Goal: Task Accomplishment & Management: Complete application form

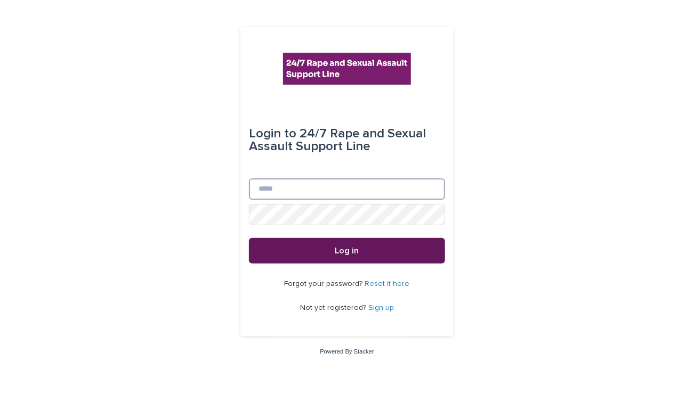
type input "**********"
drag, startPoint x: 369, startPoint y: 260, endPoint x: 359, endPoint y: 263, distance: 10.8
click at [360, 262] on button "Log in" at bounding box center [347, 251] width 196 height 26
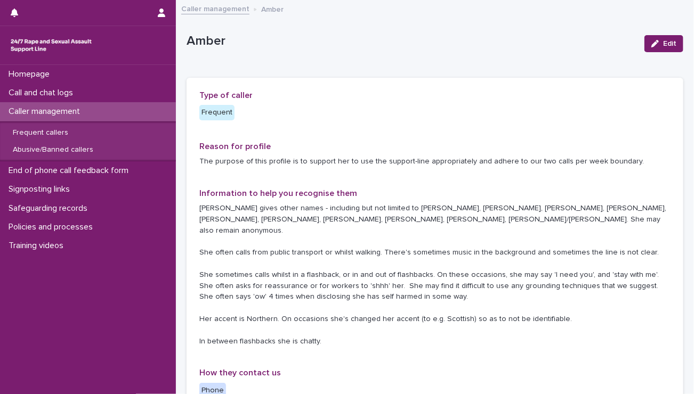
click at [424, 278] on p "Amber gives other names - including but not limited to Sophie, Olivia, Eliana, …" at bounding box center [434, 275] width 471 height 144
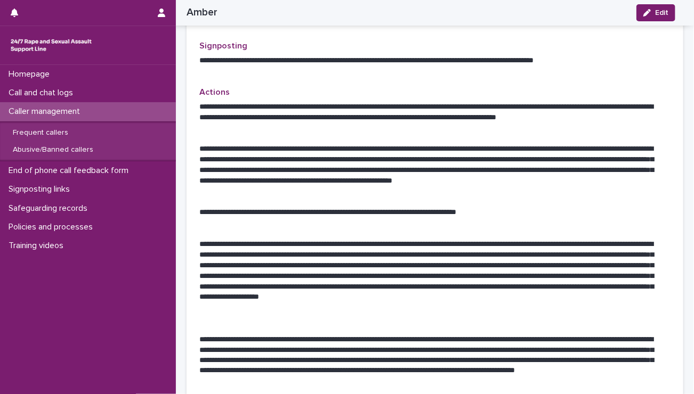
scroll to position [533, 0]
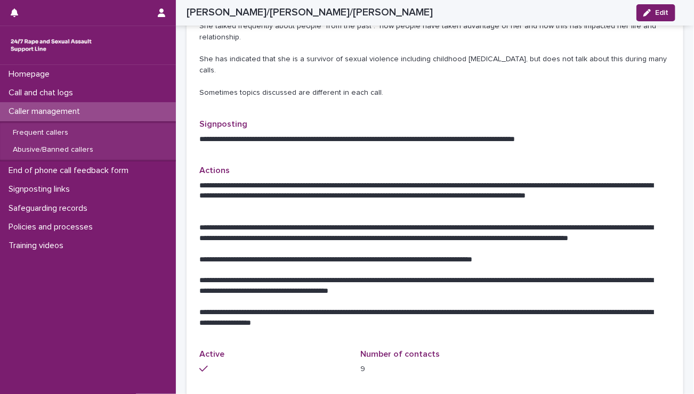
scroll to position [480, 0]
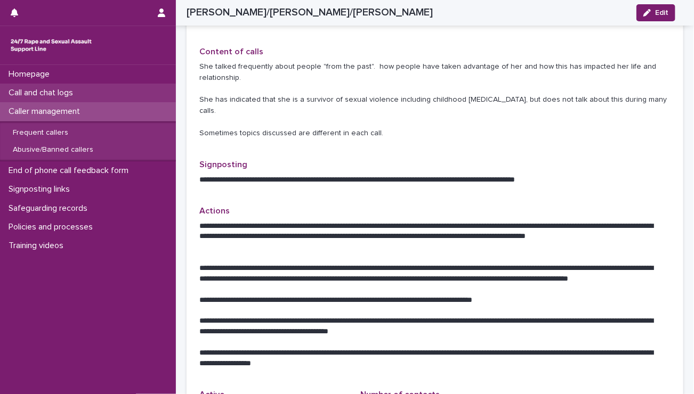
click at [119, 94] on div "Call and chat logs" at bounding box center [88, 93] width 176 height 19
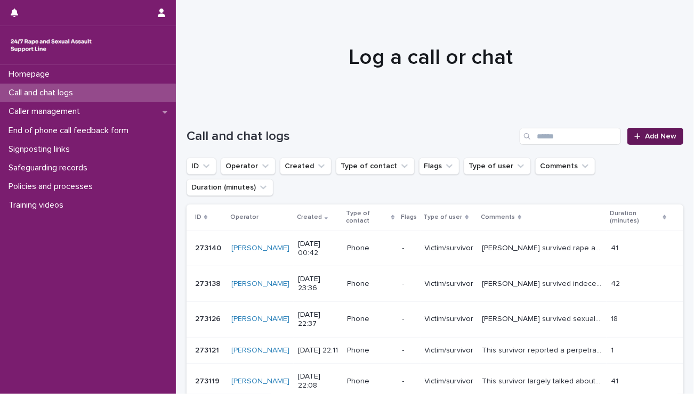
click at [634, 138] on icon at bounding box center [637, 136] width 6 height 7
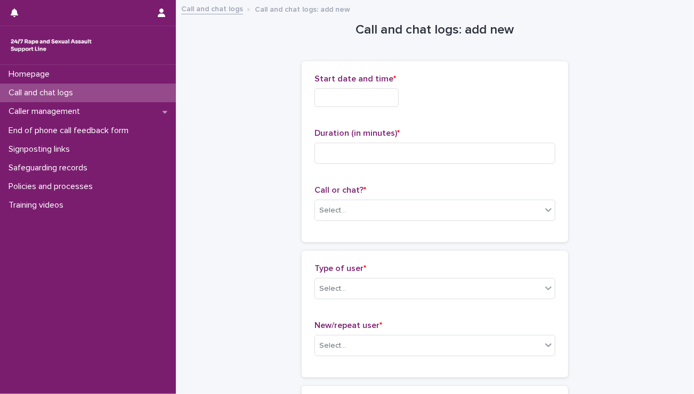
drag, startPoint x: 375, startPoint y: 103, endPoint x: 371, endPoint y: 110, distance: 7.9
click at [375, 103] on input "text" at bounding box center [357, 97] width 84 height 19
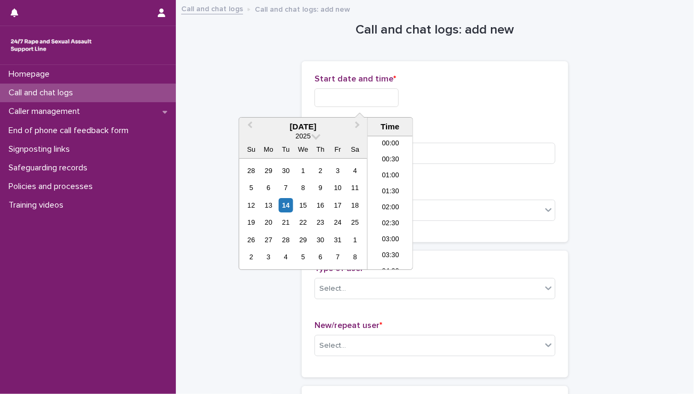
scroll to position [634, 0]
drag, startPoint x: 391, startPoint y: 211, endPoint x: 374, endPoint y: 152, distance: 61.6
click at [391, 211] on li "22:00" at bounding box center [390, 214] width 45 height 16
drag, startPoint x: 365, startPoint y: 99, endPoint x: 442, endPoint y: 106, distance: 77.7
click at [441, 103] on div "**********" at bounding box center [435, 97] width 241 height 19
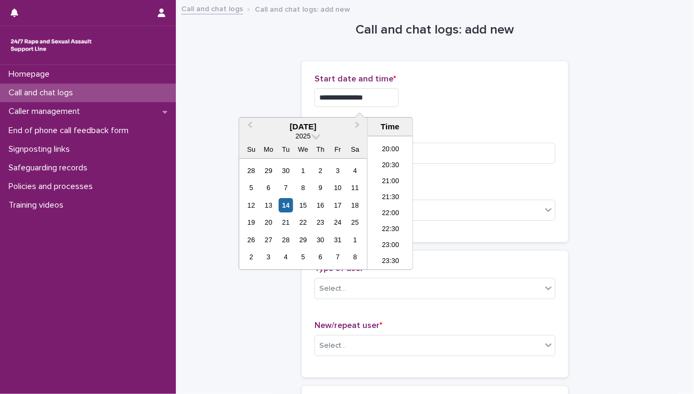
type input "**********"
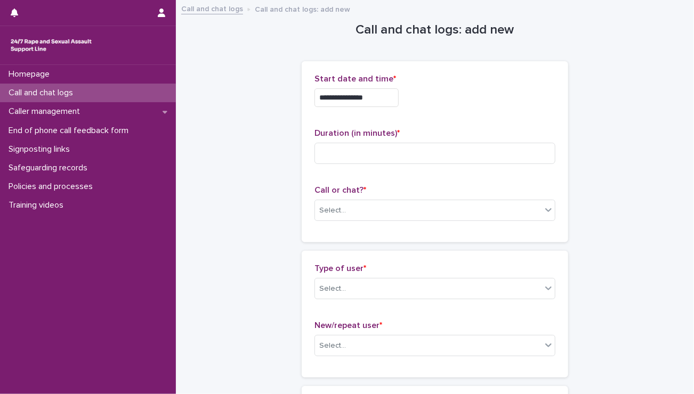
drag, startPoint x: 457, startPoint y: 123, endPoint x: 440, endPoint y: 132, distance: 19.1
click at [455, 124] on div "**********" at bounding box center [435, 152] width 241 height 156
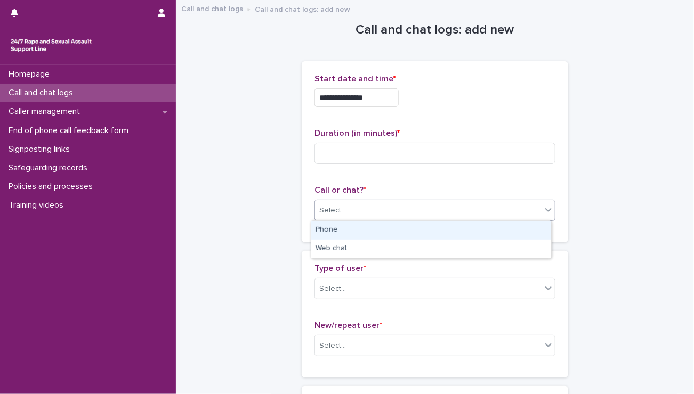
click at [332, 221] on body "**********" at bounding box center [347, 197] width 694 height 394
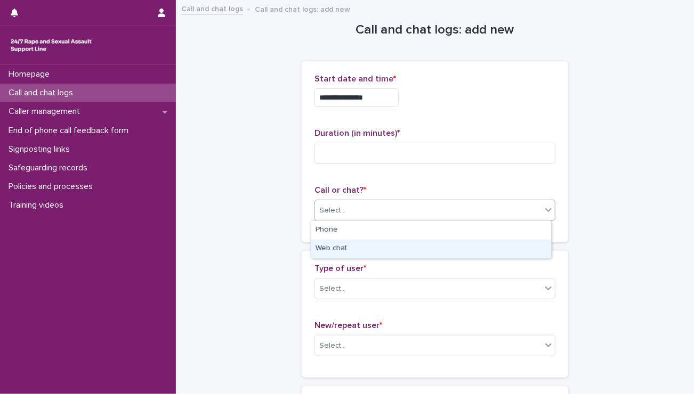
drag, startPoint x: 334, startPoint y: 239, endPoint x: 348, endPoint y: 250, distance: 17.9
click at [335, 244] on div "Web chat" at bounding box center [431, 249] width 240 height 19
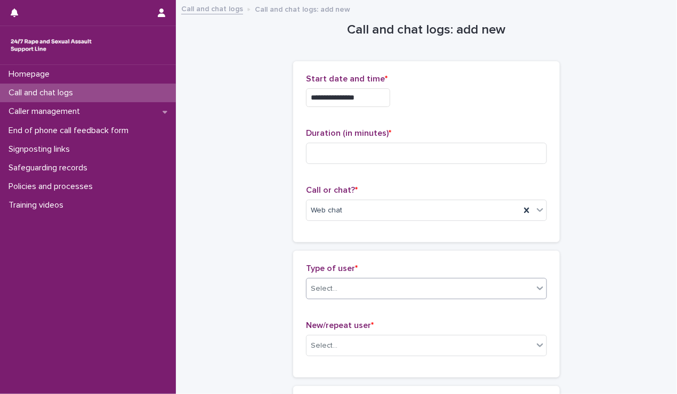
click at [331, 293] on div "Select..." at bounding box center [324, 289] width 27 height 11
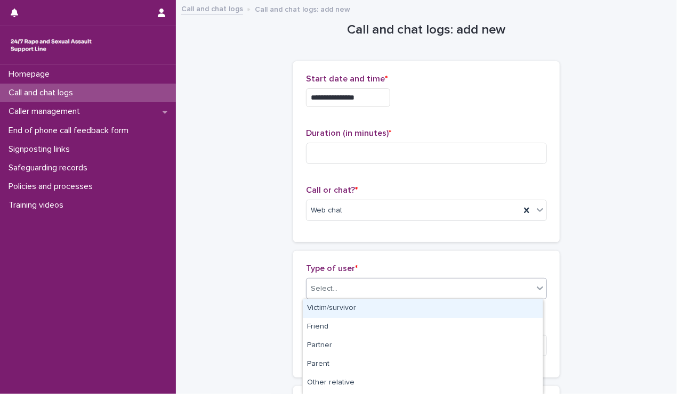
drag, startPoint x: 337, startPoint y: 304, endPoint x: 341, endPoint y: 313, distance: 10.0
click at [340, 311] on div "Victim/survivor" at bounding box center [423, 309] width 240 height 19
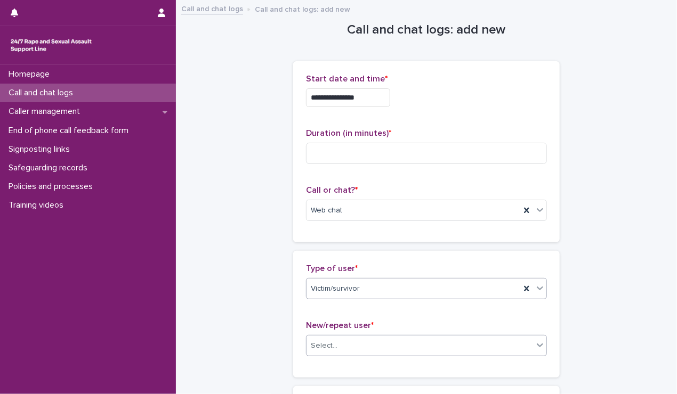
click at [335, 341] on div "Select..." at bounding box center [420, 346] width 227 height 18
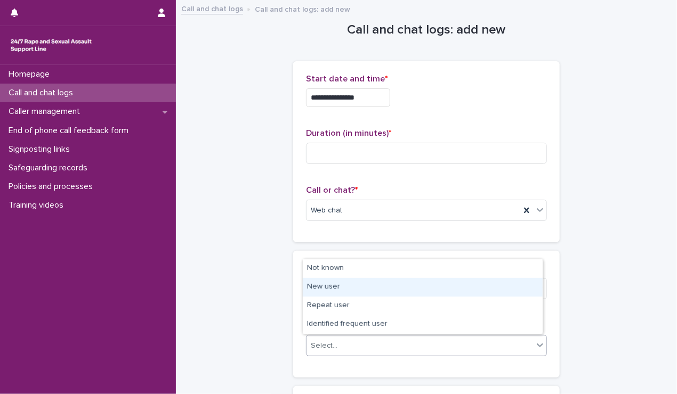
click at [327, 286] on div "New user" at bounding box center [423, 287] width 240 height 19
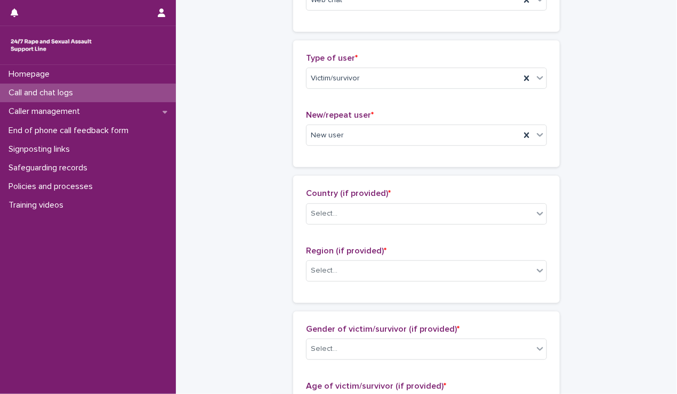
scroll to position [213, 0]
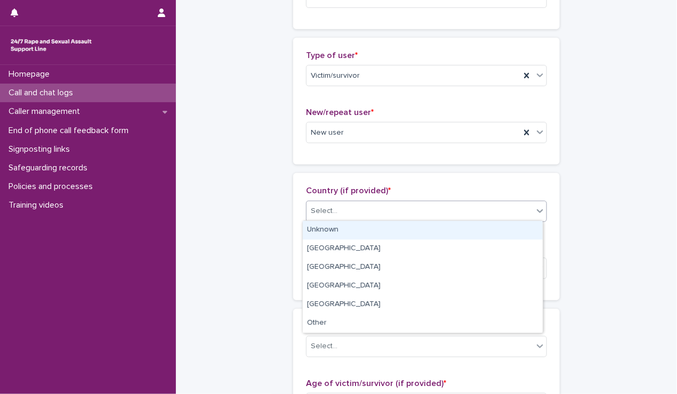
click at [375, 210] on div "Select..." at bounding box center [420, 212] width 227 height 18
click at [351, 233] on div "Unknown" at bounding box center [423, 230] width 240 height 19
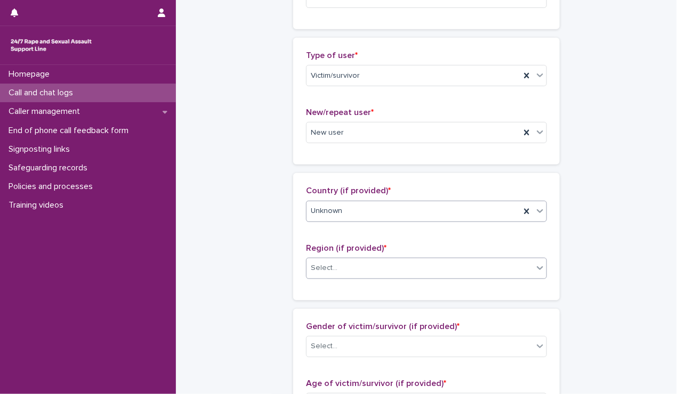
click at [343, 266] on div "Select..." at bounding box center [420, 269] width 227 height 18
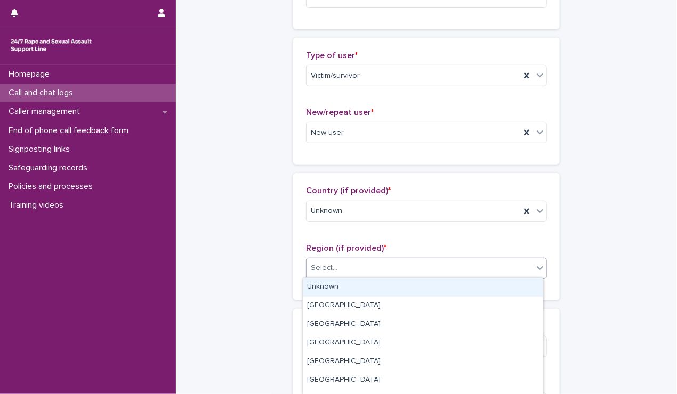
click at [322, 283] on div "Unknown" at bounding box center [423, 287] width 240 height 19
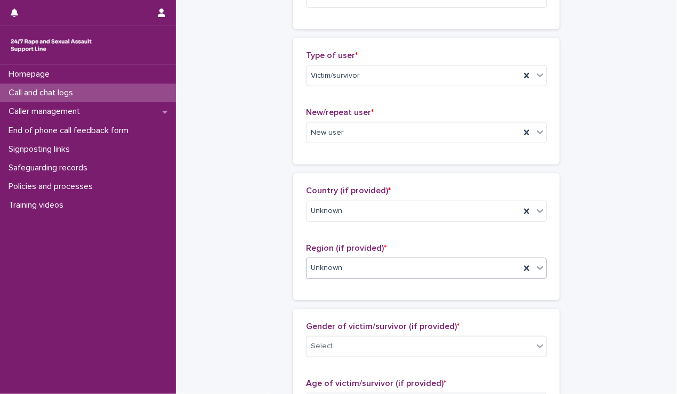
click at [229, 272] on div "**********" at bounding box center [427, 365] width 480 height 1154
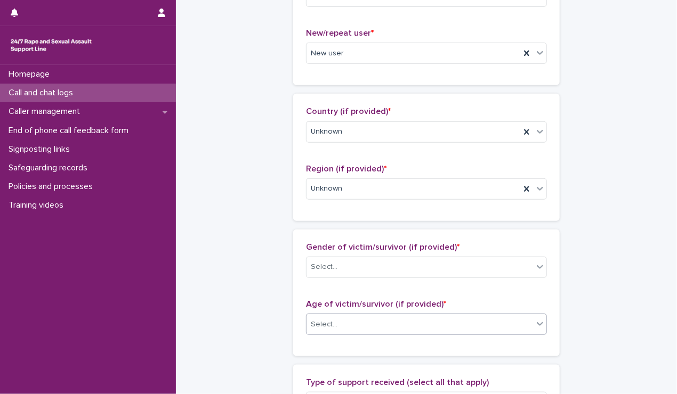
scroll to position [320, 0]
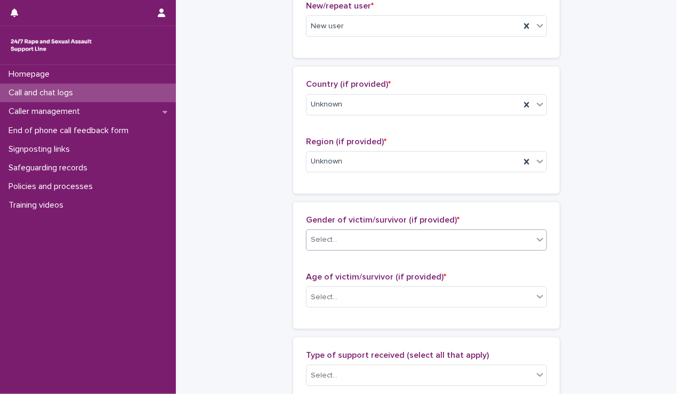
click at [346, 238] on div "Select..." at bounding box center [420, 240] width 227 height 18
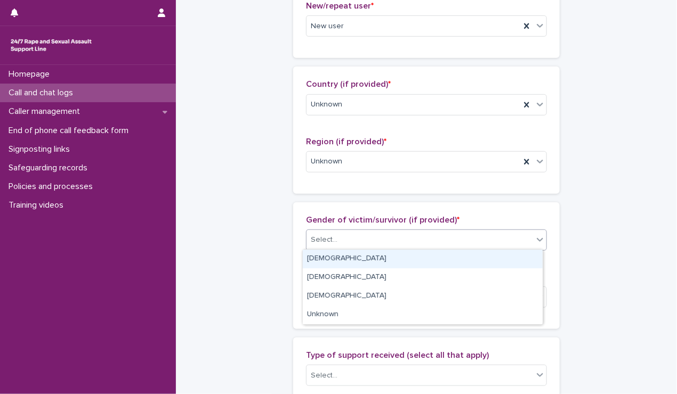
drag, startPoint x: 335, startPoint y: 256, endPoint x: 329, endPoint y: 270, distance: 15.3
click at [334, 258] on div "Female" at bounding box center [423, 259] width 240 height 19
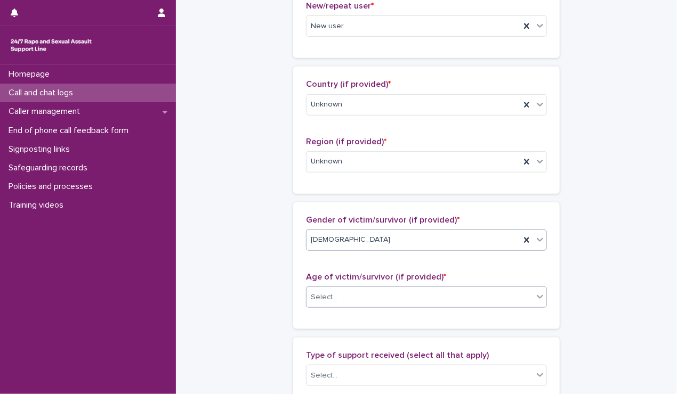
click at [323, 302] on div "Select..." at bounding box center [420, 298] width 227 height 18
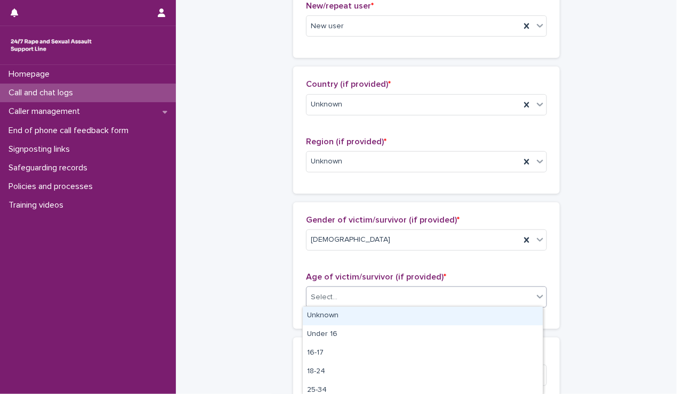
click at [317, 317] on div "Unknown" at bounding box center [423, 316] width 240 height 19
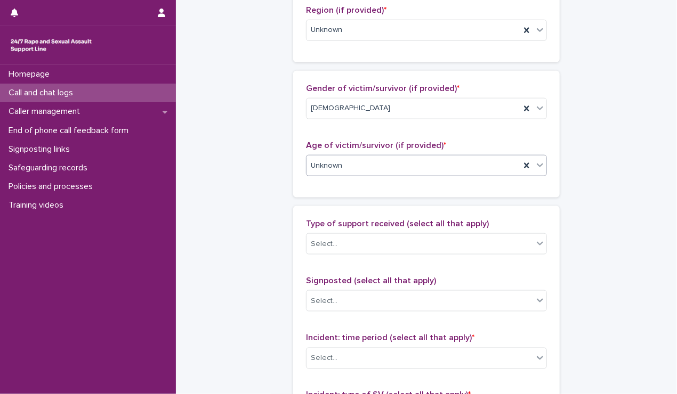
scroll to position [480, 0]
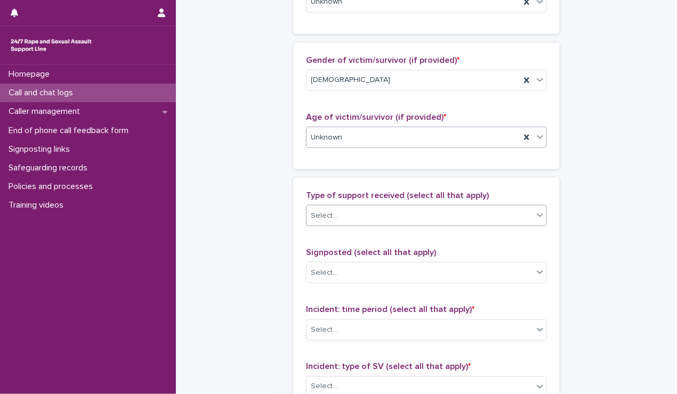
click at [325, 211] on div "Select..." at bounding box center [324, 216] width 27 height 11
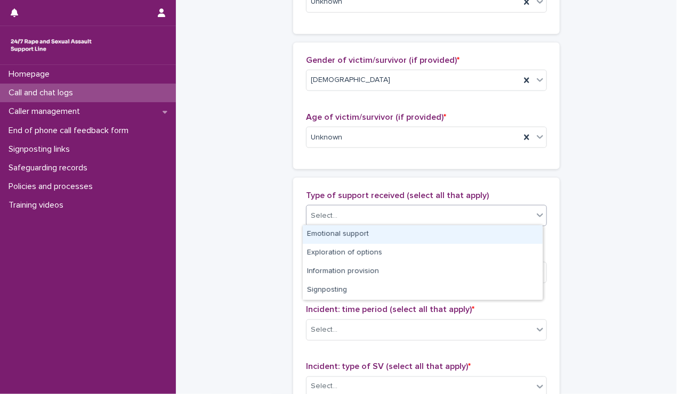
click at [313, 230] on div "Emotional support" at bounding box center [423, 234] width 240 height 19
drag, startPoint x: 444, startPoint y: 209, endPoint x: 432, endPoint y: 228, distance: 21.3
click at [444, 211] on div "Emotional support" at bounding box center [414, 216] width 214 height 19
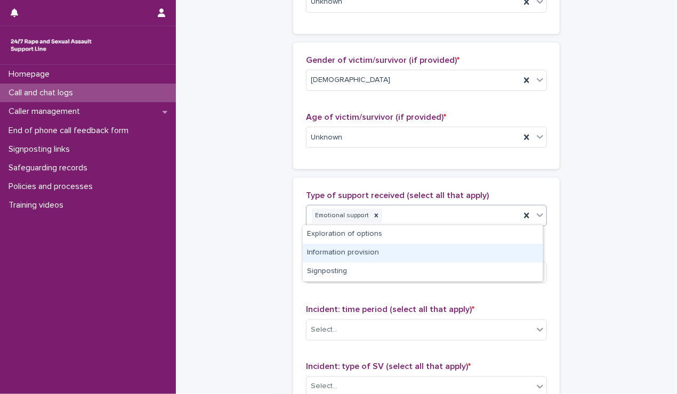
click at [401, 253] on div "Information provision" at bounding box center [423, 253] width 240 height 19
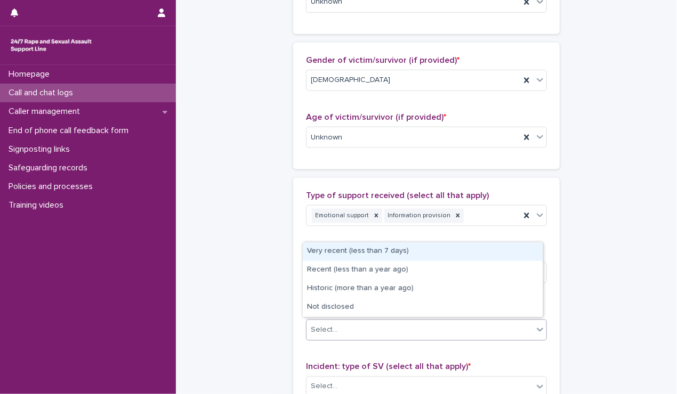
click at [373, 332] on div "Select..." at bounding box center [420, 330] width 227 height 18
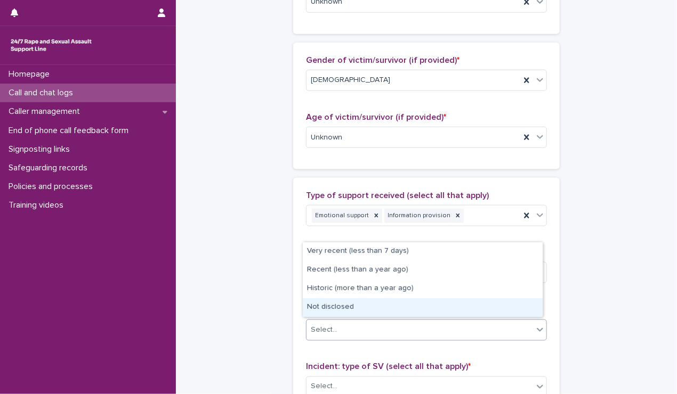
click at [335, 312] on div "Not disclosed" at bounding box center [423, 308] width 240 height 19
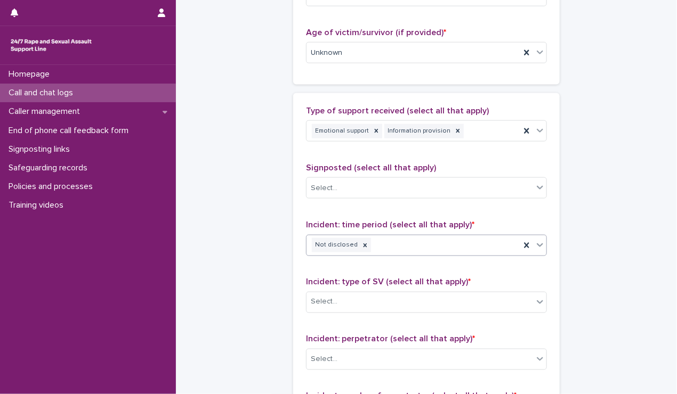
scroll to position [586, 0]
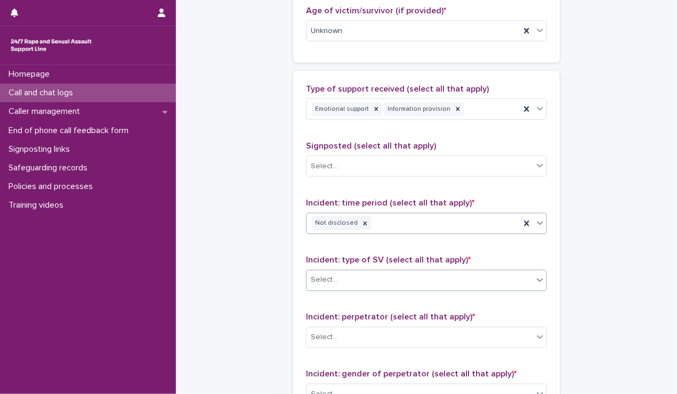
click at [346, 279] on div "Select..." at bounding box center [420, 281] width 227 height 18
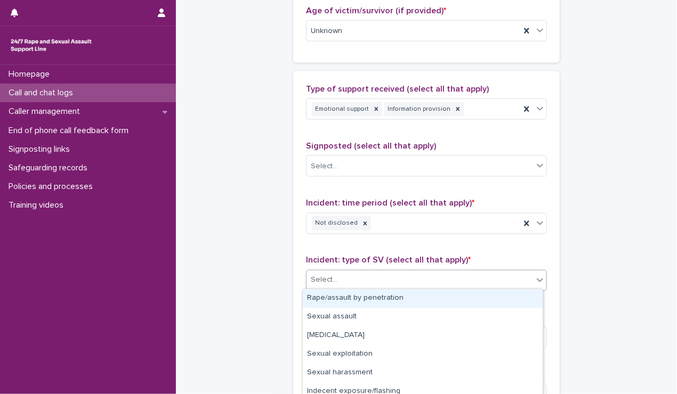
click at [333, 294] on div "Rape/assault by penetration" at bounding box center [423, 298] width 240 height 19
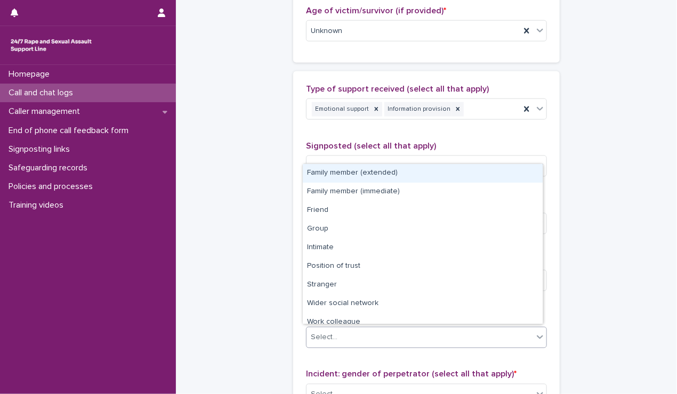
click at [422, 339] on div "Select..." at bounding box center [420, 338] width 227 height 18
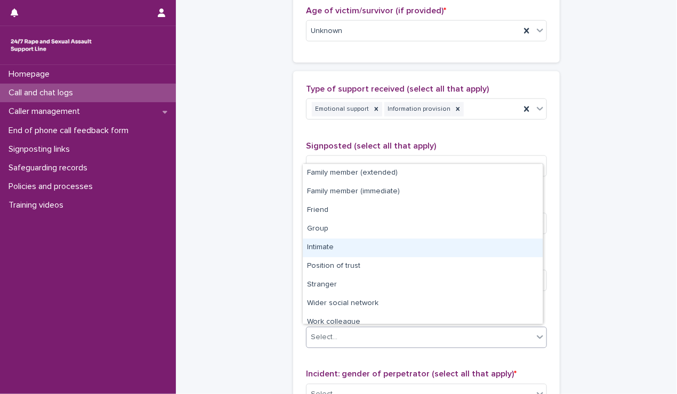
click at [328, 240] on div "Intimate" at bounding box center [423, 248] width 240 height 19
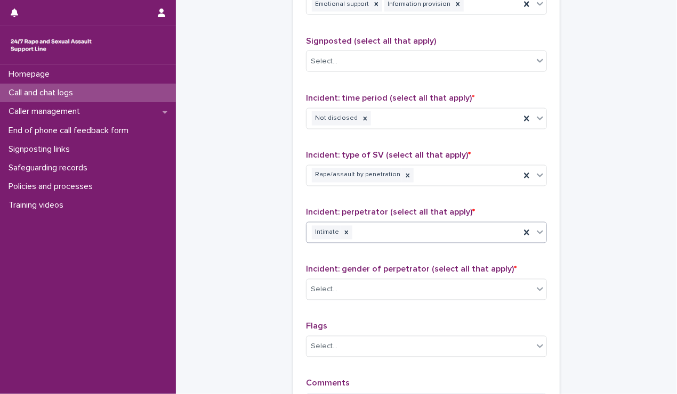
scroll to position [693, 0]
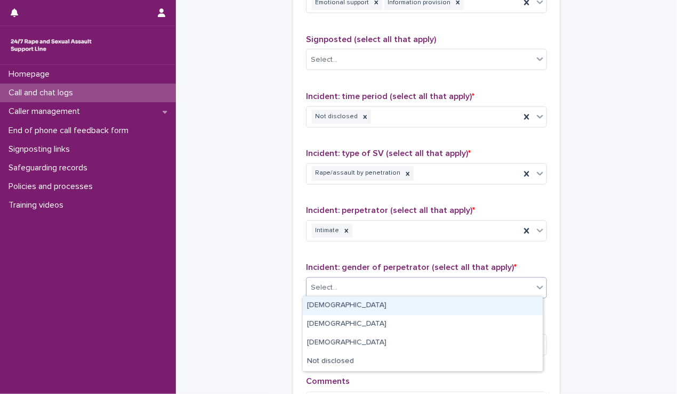
click at [341, 280] on div "Select..." at bounding box center [420, 289] width 227 height 18
drag, startPoint x: 322, startPoint y: 301, endPoint x: 271, endPoint y: 285, distance: 53.6
click at [322, 302] on div "Male" at bounding box center [423, 306] width 240 height 19
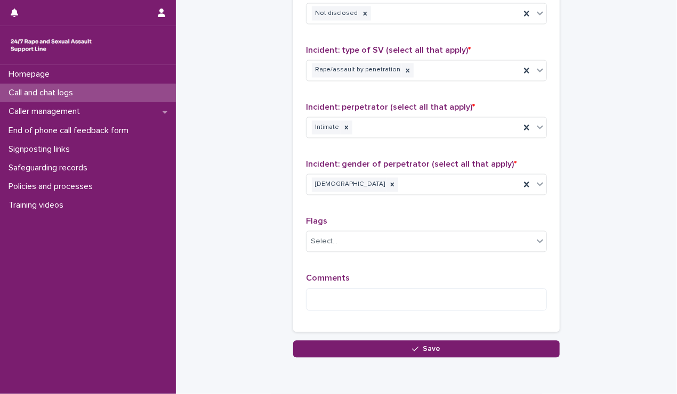
scroll to position [840, 0]
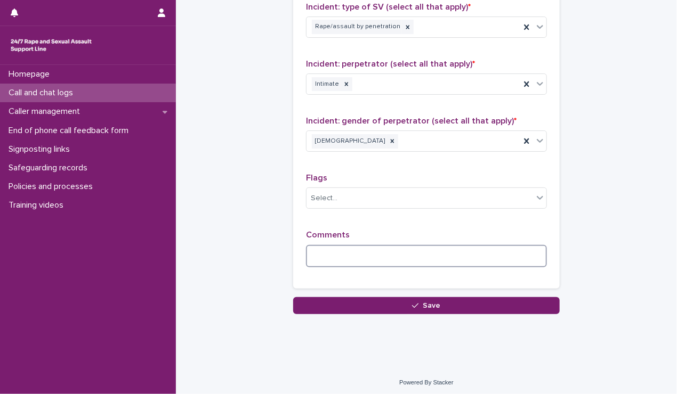
click at [329, 245] on textarea at bounding box center [426, 256] width 241 height 23
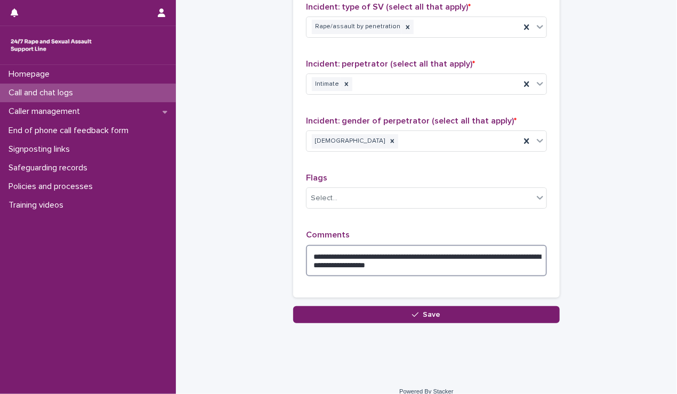
drag, startPoint x: 439, startPoint y: 255, endPoint x: 488, endPoint y: 278, distance: 53.9
click at [452, 263] on textarea "**********" at bounding box center [426, 261] width 241 height 32
click at [484, 267] on textarea "**********" at bounding box center [426, 261] width 241 height 32
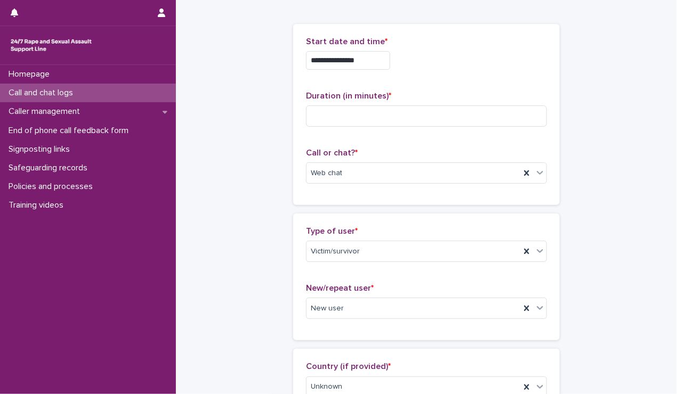
scroll to position [0, 0]
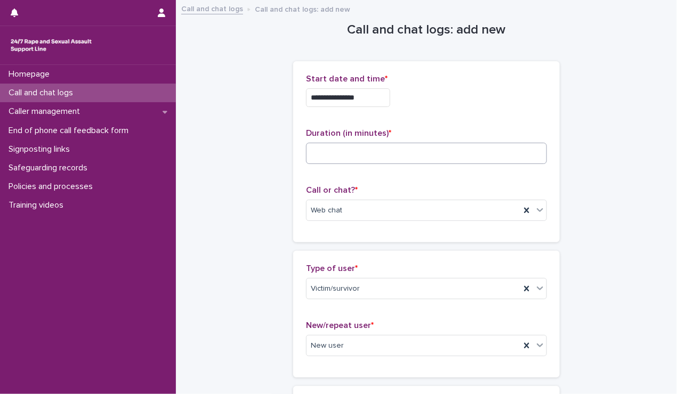
type textarea "**********"
drag, startPoint x: 373, startPoint y: 156, endPoint x: 369, endPoint y: 163, distance: 8.1
click at [369, 163] on input at bounding box center [426, 153] width 241 height 21
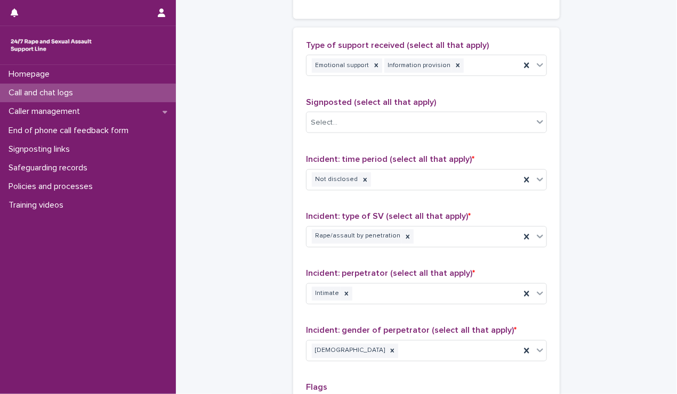
scroll to position [800, 0]
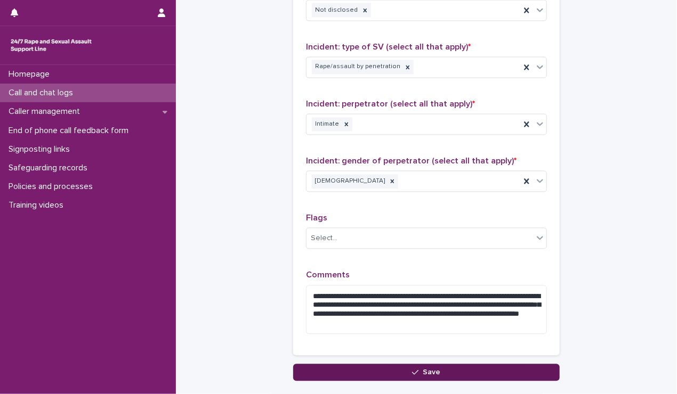
type input "**"
click at [402, 370] on button "Save" at bounding box center [426, 373] width 267 height 17
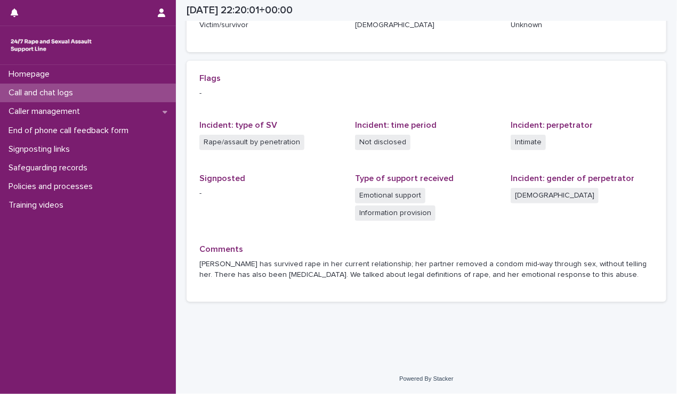
scroll to position [200, 0]
click at [62, 88] on p "Call and chat logs" at bounding box center [42, 93] width 77 height 10
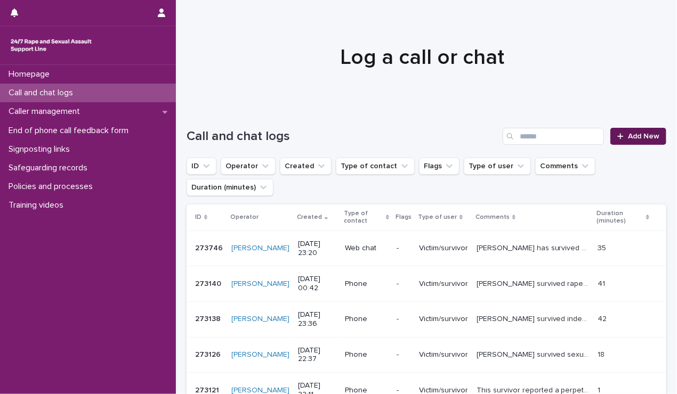
click at [630, 135] on span "Add New" at bounding box center [643, 136] width 31 height 7
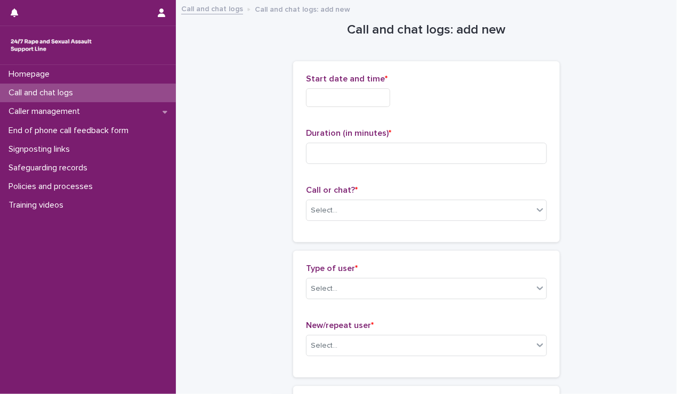
click at [359, 93] on input "text" at bounding box center [348, 97] width 84 height 19
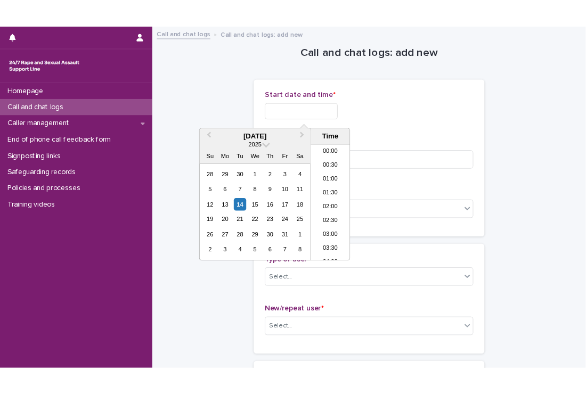
scroll to position [634, 0]
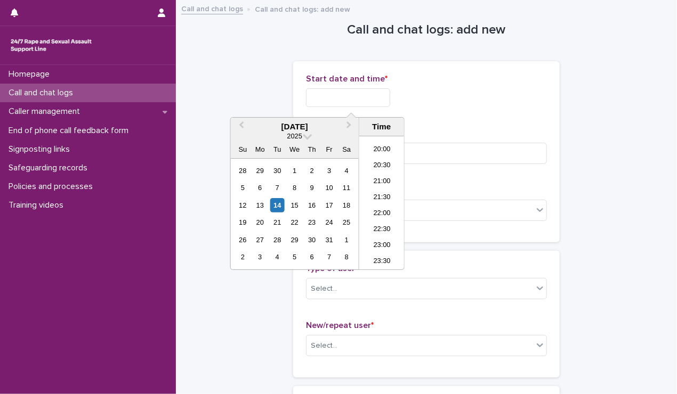
drag, startPoint x: 380, startPoint y: 260, endPoint x: 377, endPoint y: 267, distance: 7.3
click at [380, 264] on li "23:30" at bounding box center [381, 262] width 45 height 16
type input "**********"
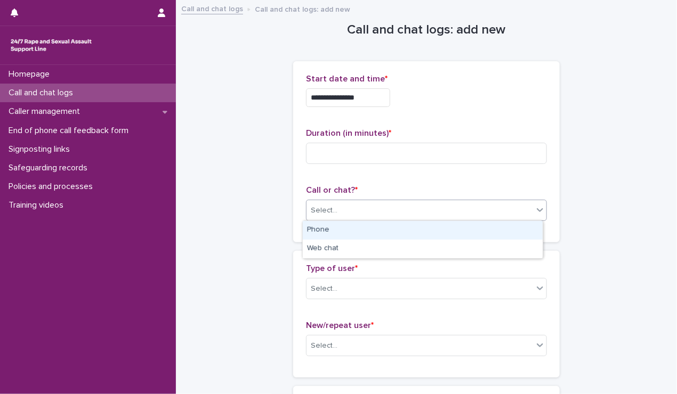
drag, startPoint x: 516, startPoint y: 210, endPoint x: 505, endPoint y: 223, distance: 17.1
click at [516, 211] on div "Select..." at bounding box center [420, 211] width 227 height 18
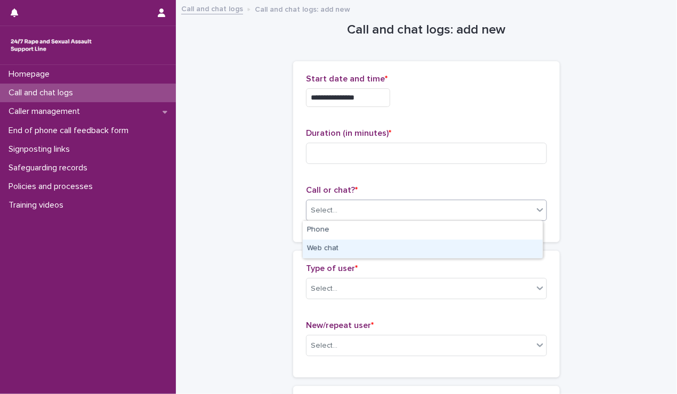
click at [457, 256] on div "Web chat" at bounding box center [423, 249] width 240 height 19
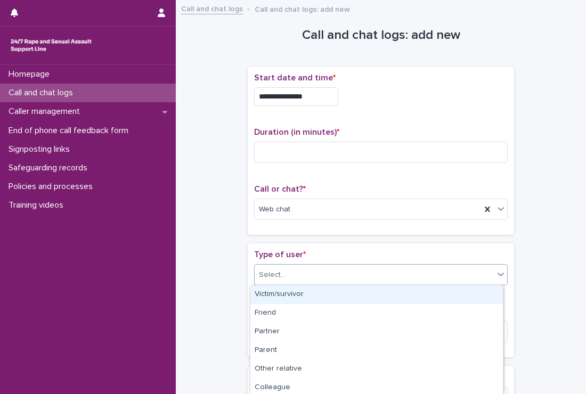
click at [322, 283] on div "Select..." at bounding box center [381, 274] width 254 height 21
drag, startPoint x: 272, startPoint y: 296, endPoint x: 268, endPoint y: 326, distance: 29.7
click at [273, 297] on div "Victim/survivor" at bounding box center [377, 295] width 253 height 19
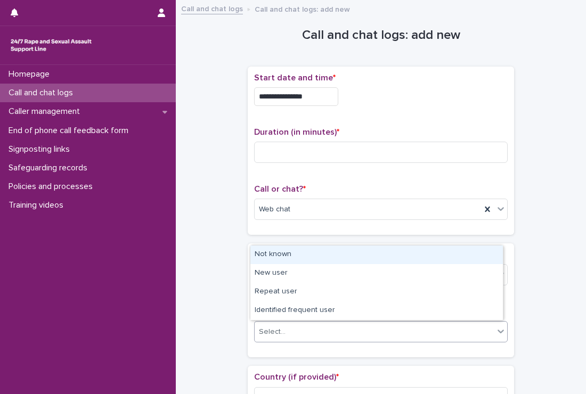
click at [268, 327] on div "Select..." at bounding box center [272, 332] width 27 height 11
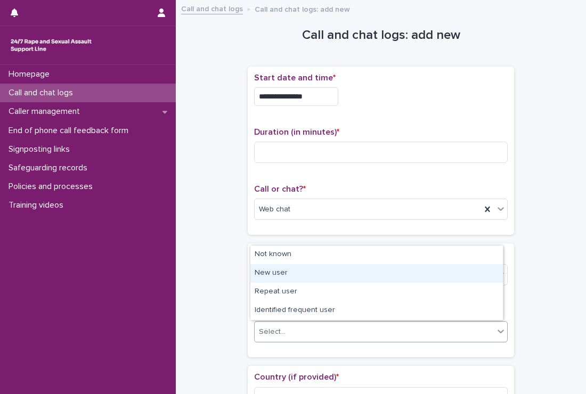
click at [301, 280] on div "New user" at bounding box center [377, 273] width 253 height 19
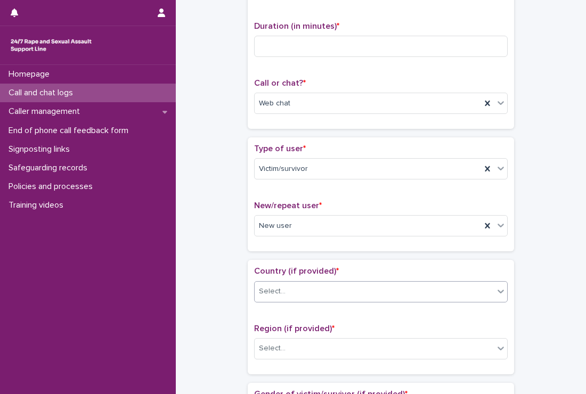
scroll to position [107, 0]
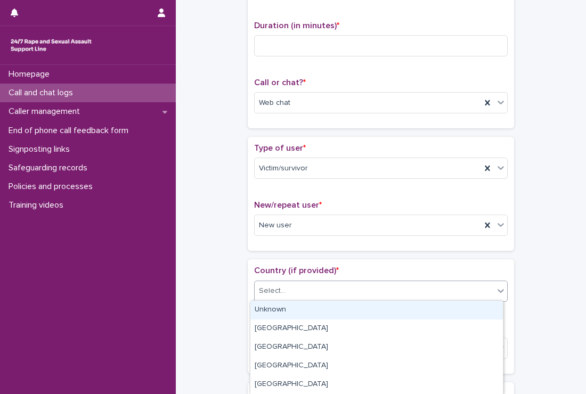
click at [279, 295] on div "Select..." at bounding box center [272, 291] width 27 height 11
click at [320, 316] on div "Unknown" at bounding box center [377, 310] width 253 height 19
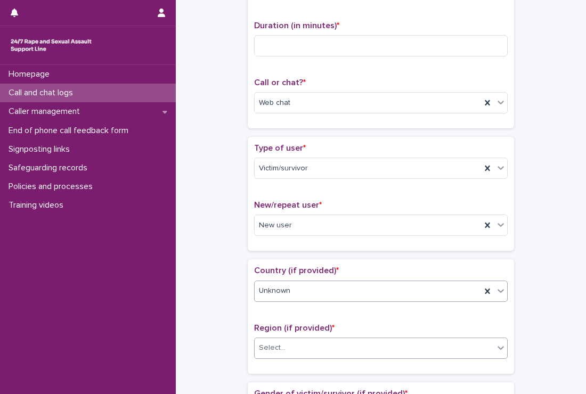
click at [296, 347] on div "Select..." at bounding box center [374, 349] width 239 height 18
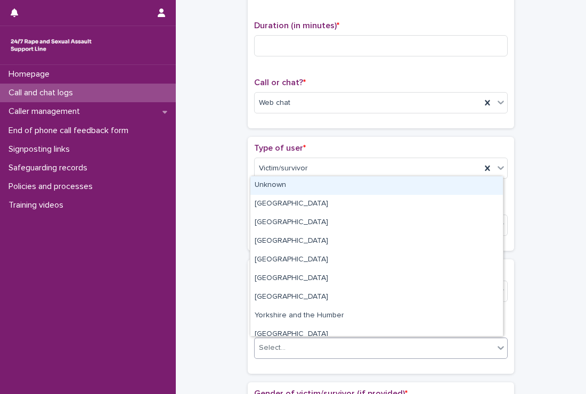
click at [301, 187] on div "Unknown" at bounding box center [377, 185] width 253 height 19
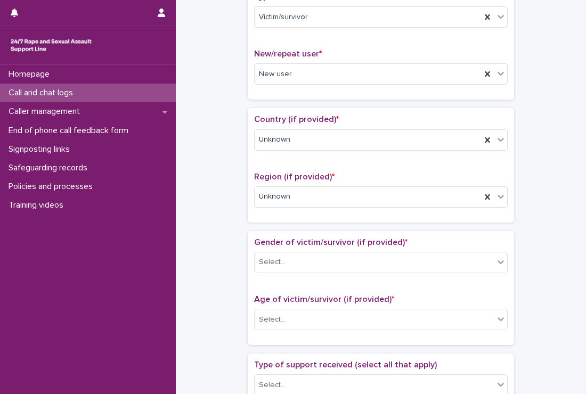
scroll to position [267, 0]
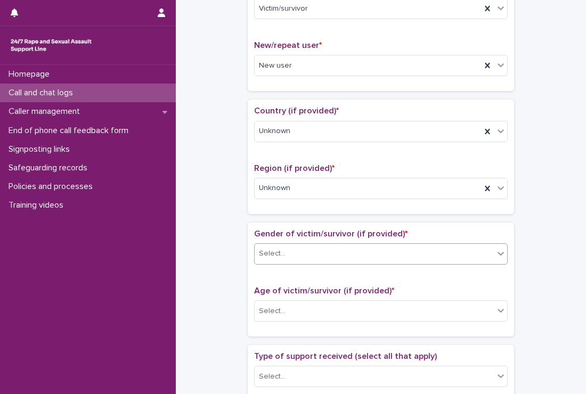
click at [287, 248] on div at bounding box center [287, 253] width 1 height 11
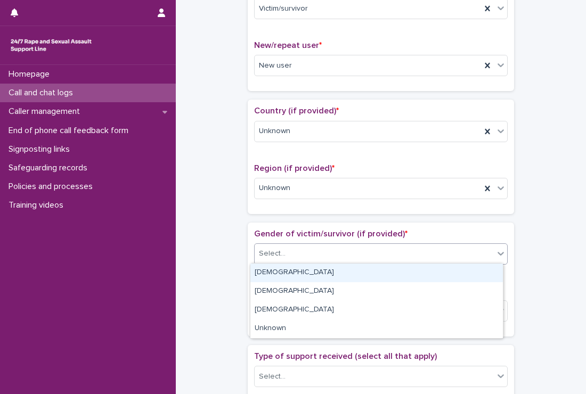
click at [274, 272] on div "Female" at bounding box center [377, 273] width 253 height 19
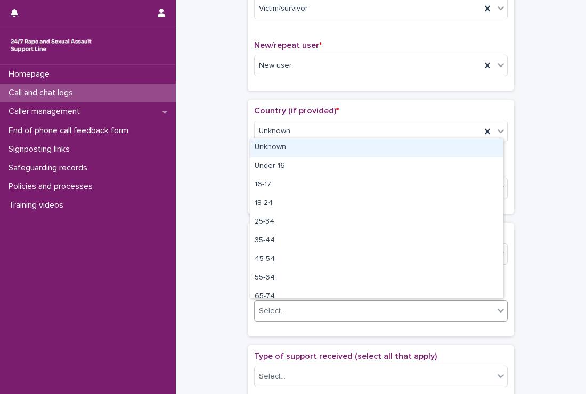
click at [275, 308] on div "Select..." at bounding box center [272, 311] width 27 height 11
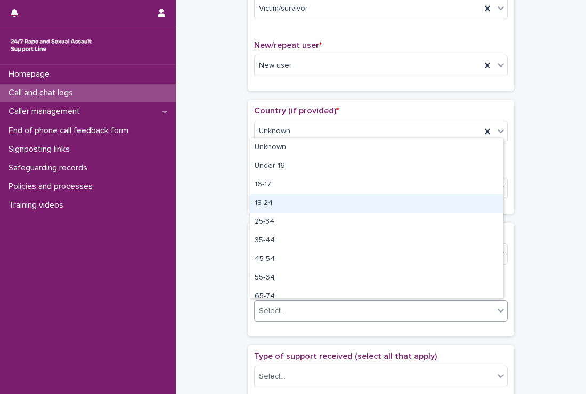
click at [281, 206] on div "18-24" at bounding box center [377, 204] width 253 height 19
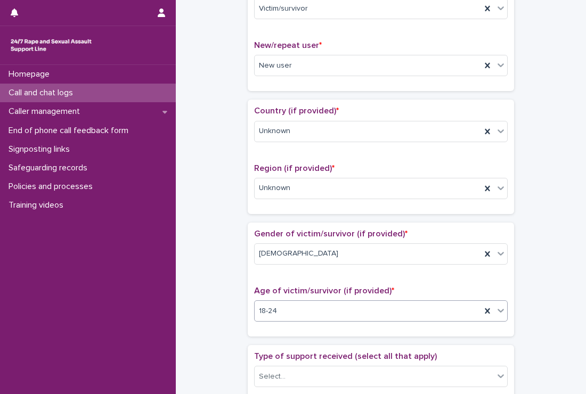
click at [203, 220] on div "**********" at bounding box center [381, 285] width 389 height 1090
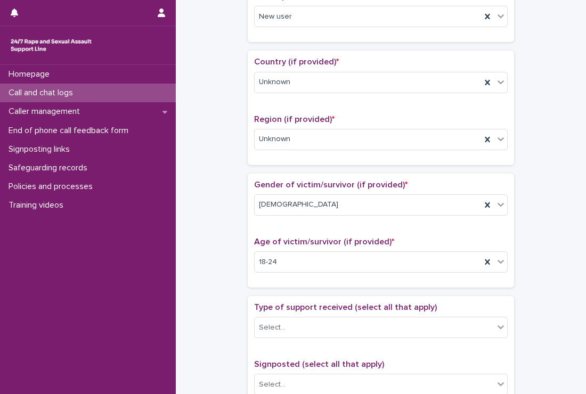
scroll to position [373, 0]
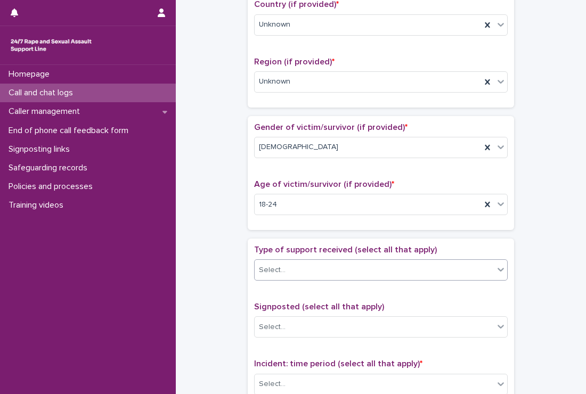
click at [287, 273] on div "Select..." at bounding box center [374, 271] width 239 height 18
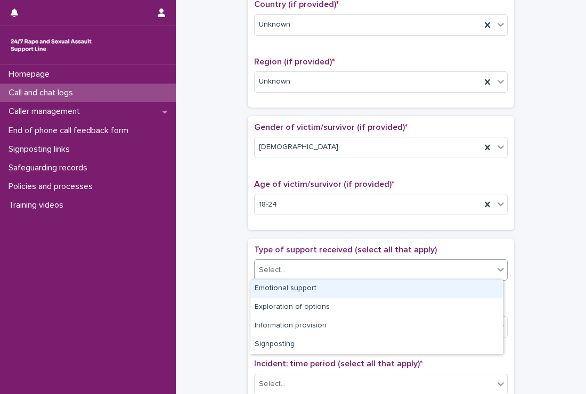
click at [280, 285] on div "Emotional support" at bounding box center [377, 289] width 253 height 19
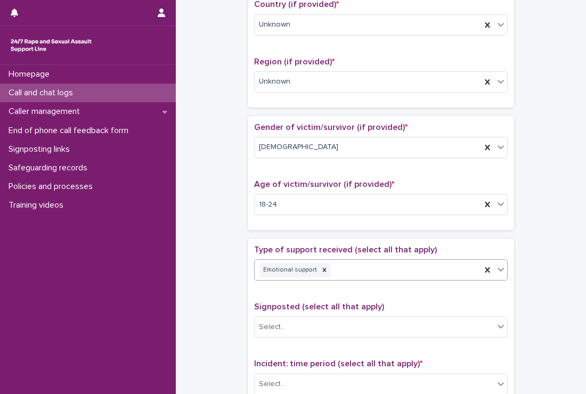
drag, startPoint x: 380, startPoint y: 269, endPoint x: 245, endPoint y: 334, distance: 150.0
click at [380, 270] on div "Emotional support" at bounding box center [368, 270] width 227 height 19
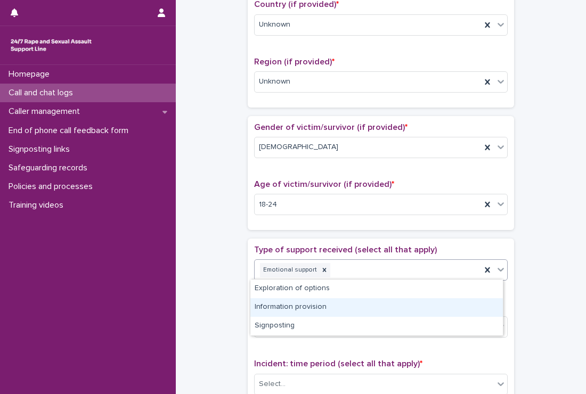
drag, startPoint x: 315, startPoint y: 307, endPoint x: 352, endPoint y: 312, distance: 37.2
click at [316, 311] on div "Information provision" at bounding box center [377, 308] width 253 height 19
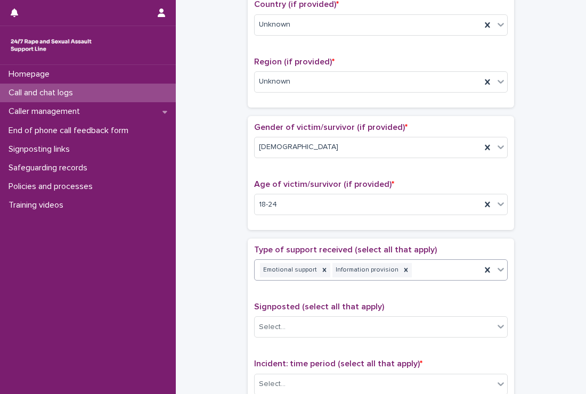
click at [443, 270] on div "Emotional support Information provision" at bounding box center [368, 270] width 227 height 19
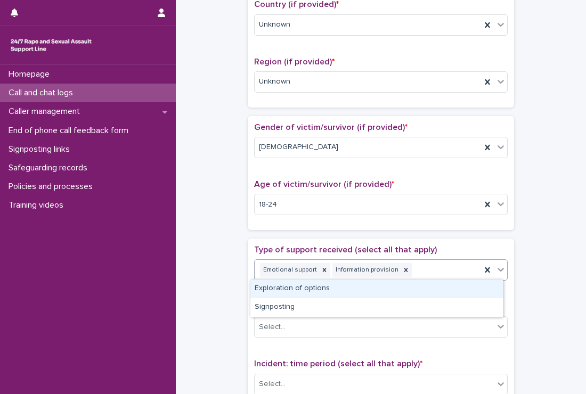
click at [398, 289] on div "Exploration of options" at bounding box center [377, 289] width 253 height 19
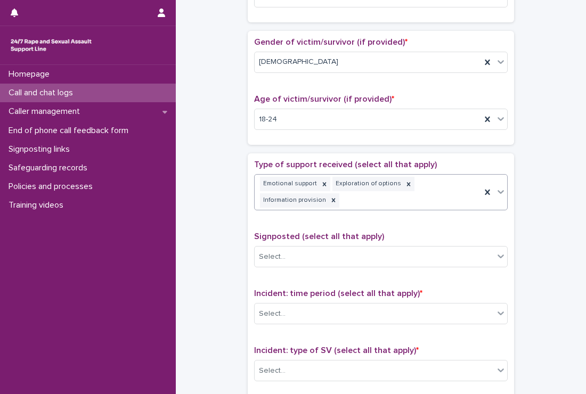
scroll to position [487, 0]
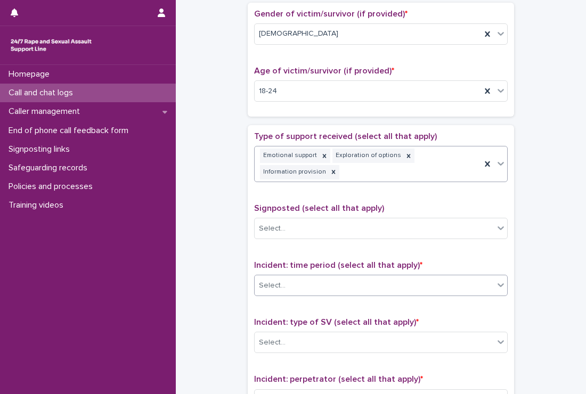
click at [310, 279] on div "Select..." at bounding box center [374, 286] width 239 height 18
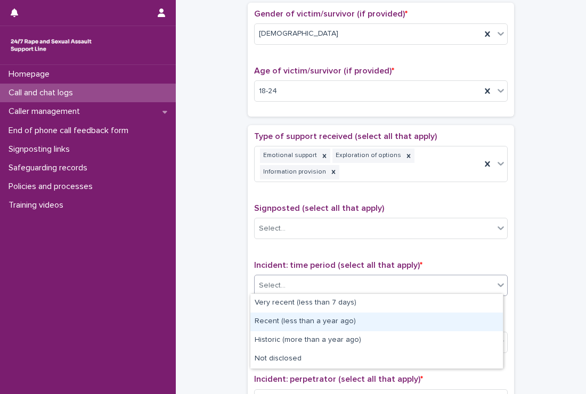
drag, startPoint x: 288, startPoint y: 311, endPoint x: 285, endPoint y: 317, distance: 6.7
click at [286, 316] on div "Recent (less than a year ago)" at bounding box center [377, 322] width 253 height 19
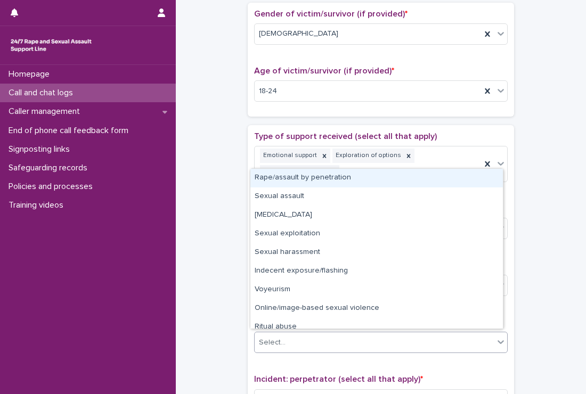
click at [296, 335] on div "Select..." at bounding box center [374, 343] width 239 height 18
click at [287, 187] on div "Rape/assault by penetration" at bounding box center [377, 178] width 253 height 19
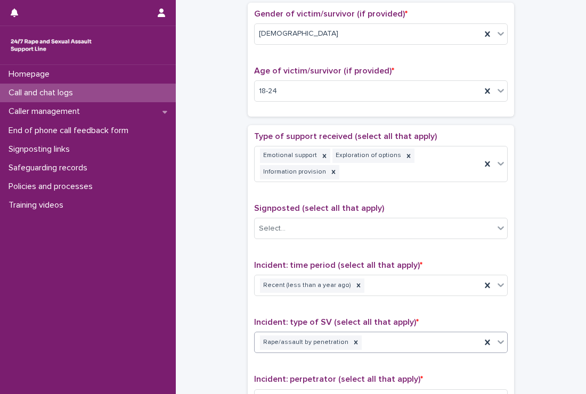
drag, startPoint x: 195, startPoint y: 191, endPoint x: 200, endPoint y: 191, distance: 5.9
click at [200, 191] on div "**********" at bounding box center [381, 72] width 389 height 1105
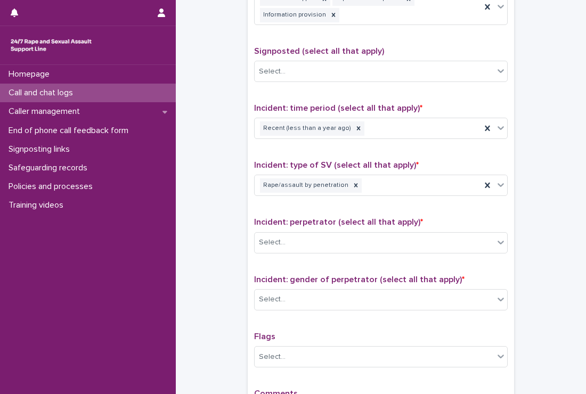
scroll to position [700, 0]
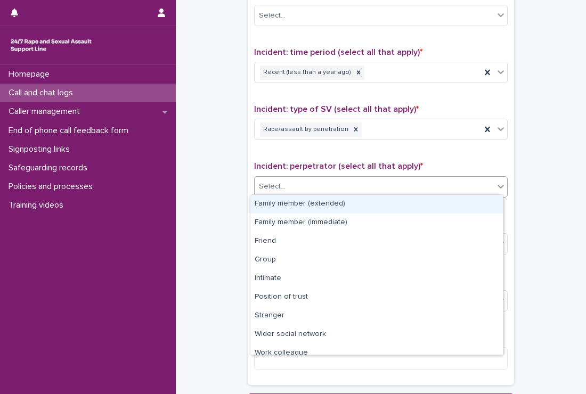
click at [290, 194] on div "Select..." at bounding box center [381, 186] width 254 height 21
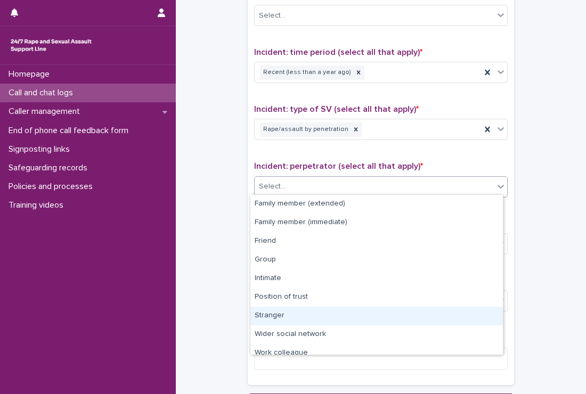
click at [275, 315] on div "Stranger" at bounding box center [377, 316] width 253 height 19
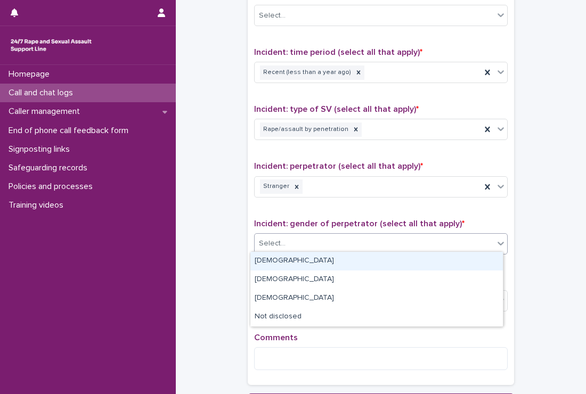
click at [287, 240] on div "Select..." at bounding box center [374, 244] width 239 height 18
click at [285, 260] on div "Male" at bounding box center [377, 261] width 253 height 19
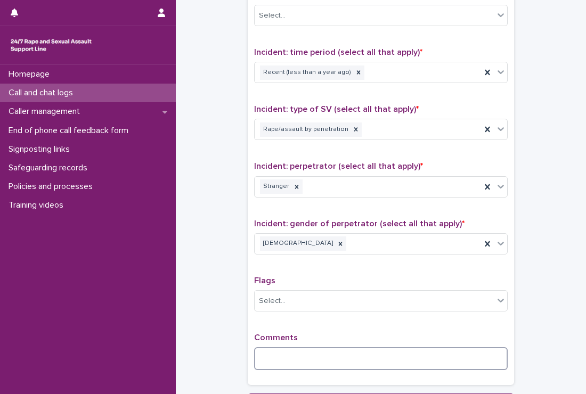
click at [275, 356] on textarea at bounding box center [381, 359] width 254 height 23
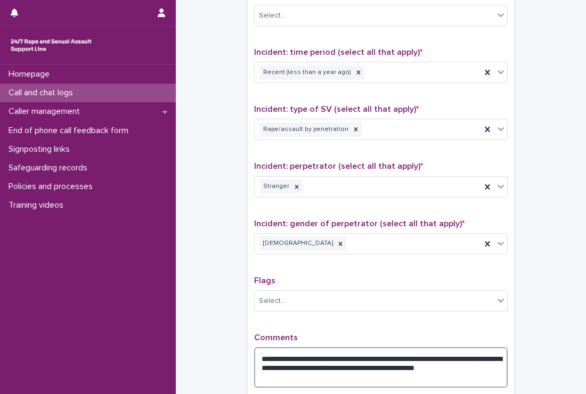
type textarea "**********"
click at [305, 376] on textarea "**********" at bounding box center [381, 368] width 254 height 41
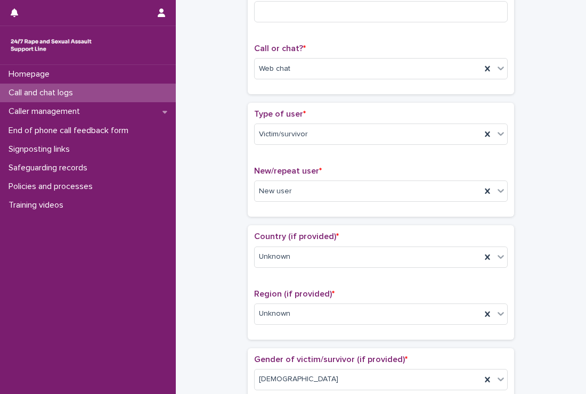
scroll to position [7, 0]
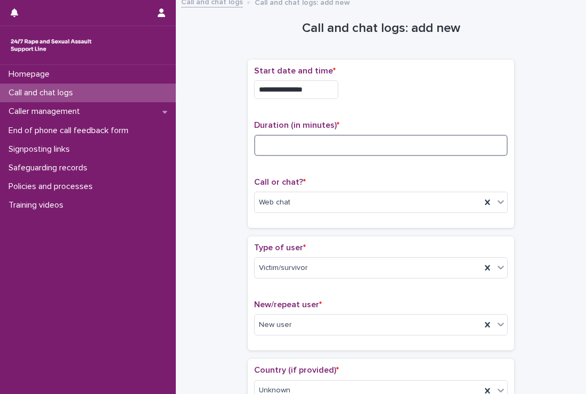
click at [285, 139] on input at bounding box center [381, 145] width 254 height 21
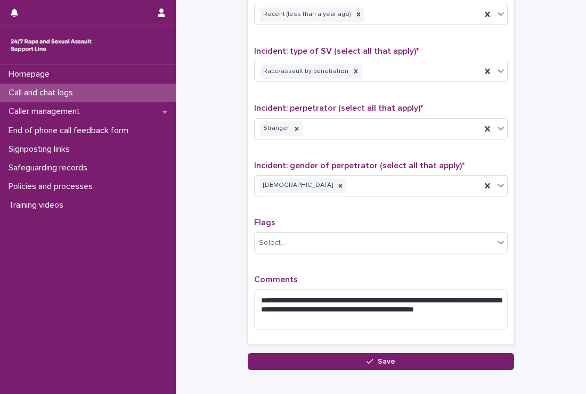
scroll to position [815, 0]
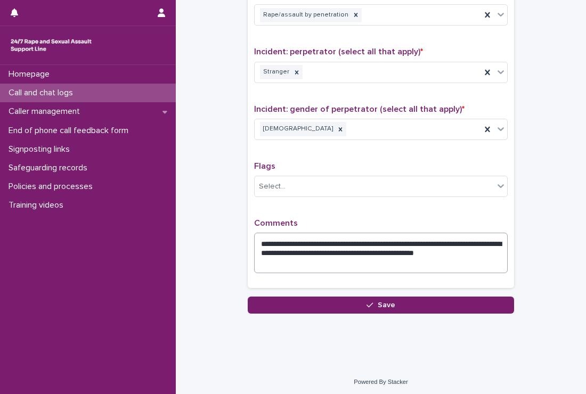
type input "**"
click at [323, 257] on textarea "**********" at bounding box center [381, 253] width 254 height 41
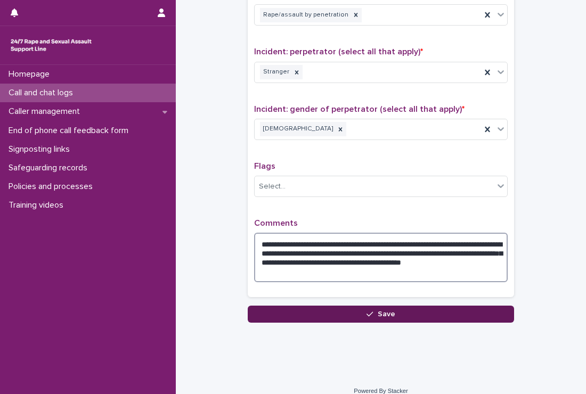
type textarea "**********"
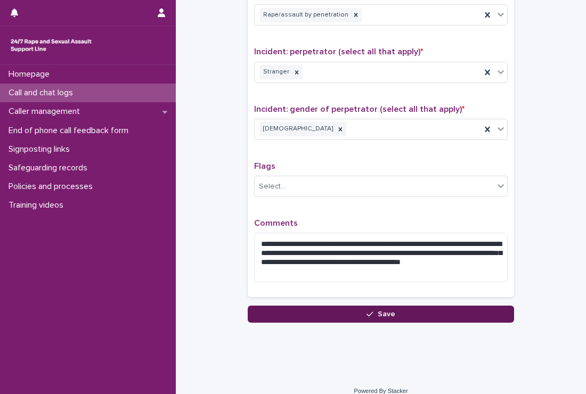
click at [340, 307] on button "Save" at bounding box center [381, 314] width 267 height 17
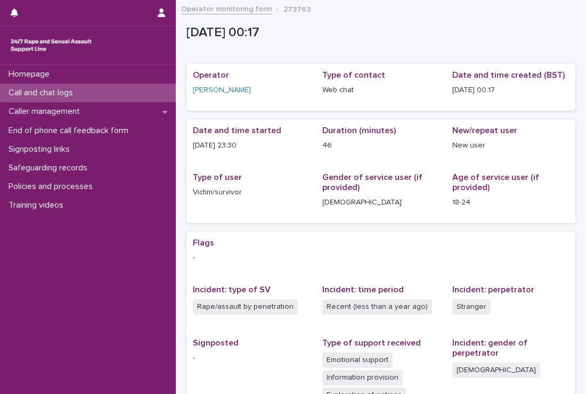
click at [62, 93] on p "Call and chat logs" at bounding box center [42, 93] width 77 height 10
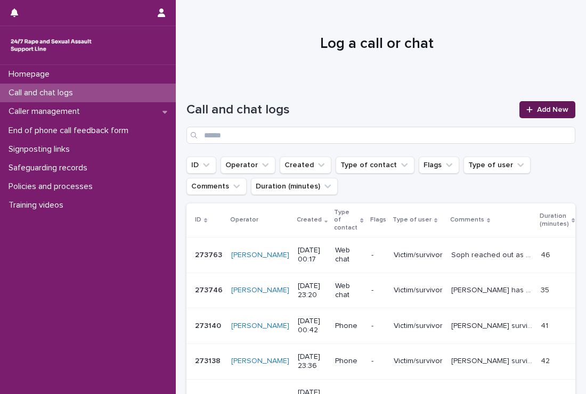
click at [553, 110] on span "Add New" at bounding box center [552, 109] width 31 height 7
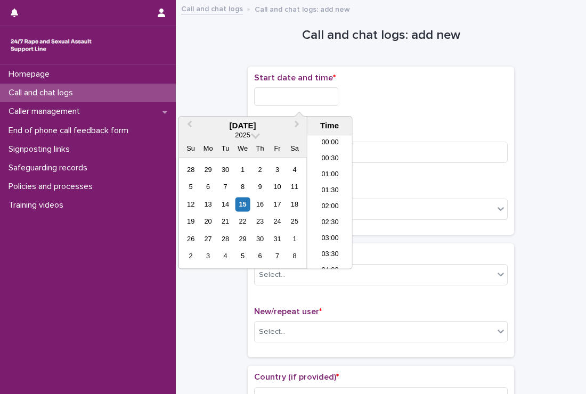
click at [277, 93] on input "text" at bounding box center [296, 96] width 84 height 19
click at [330, 160] on li "00:30" at bounding box center [330, 160] width 45 height 16
drag, startPoint x: 316, startPoint y: 99, endPoint x: 309, endPoint y: 95, distance: 8.1
click at [309, 95] on input "**********" at bounding box center [296, 96] width 84 height 19
type input "**********"
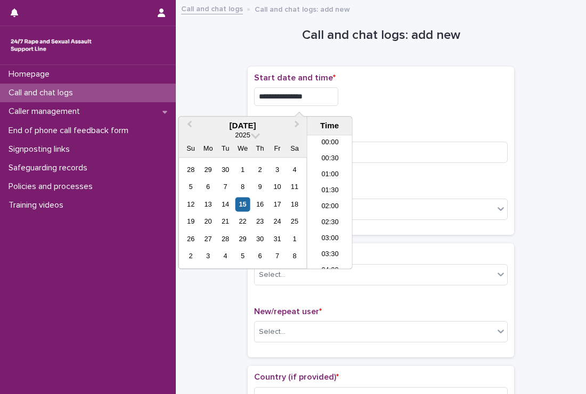
click at [411, 78] on p "Start date and time *" at bounding box center [381, 78] width 254 height 10
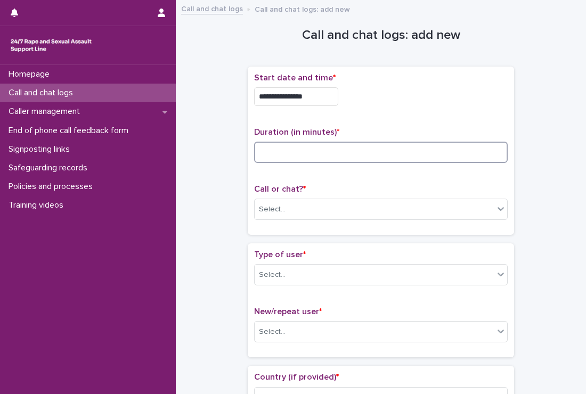
click at [388, 147] on input at bounding box center [381, 152] width 254 height 21
type input "*"
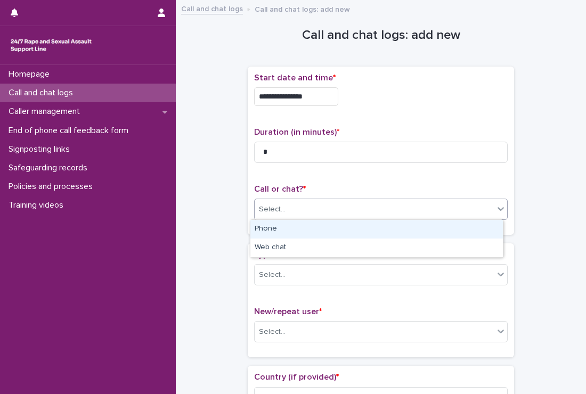
click at [362, 195] on div "Call or chat? * option Phone focused, 1 of 2. 2 results available. Use Up and D…" at bounding box center [381, 206] width 254 height 44
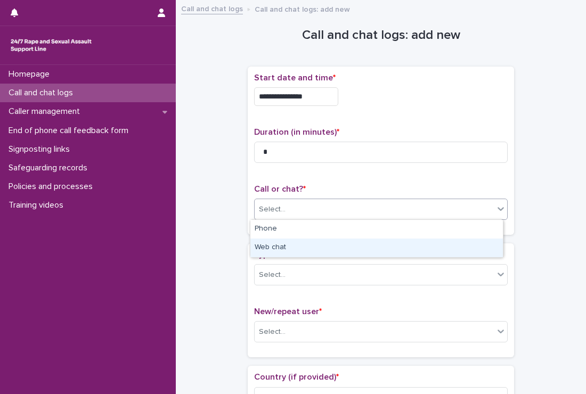
click at [305, 253] on div "Web chat" at bounding box center [377, 248] width 253 height 19
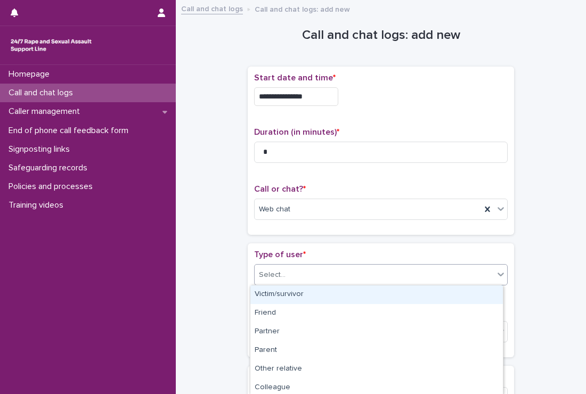
click at [292, 272] on div "Select..." at bounding box center [374, 276] width 239 height 18
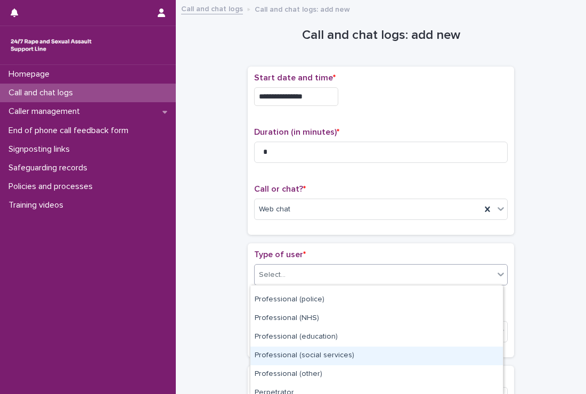
scroll to position [170, 0]
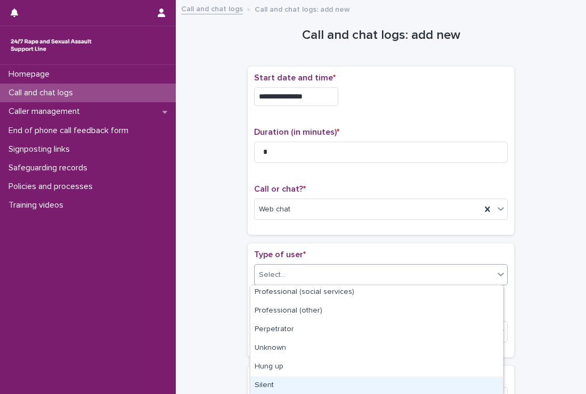
click at [271, 380] on div "Silent" at bounding box center [377, 386] width 253 height 19
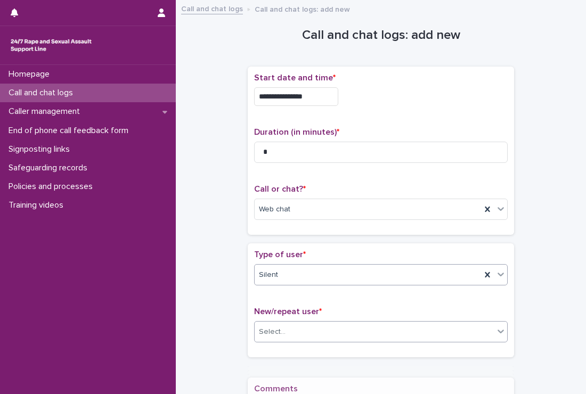
click at [277, 341] on div "Select..." at bounding box center [381, 331] width 254 height 21
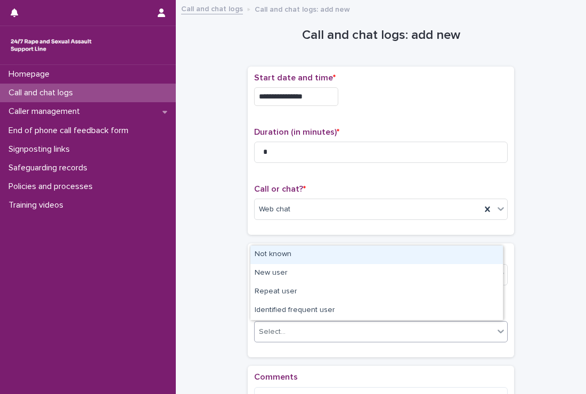
click at [275, 260] on div "Not known" at bounding box center [377, 255] width 253 height 19
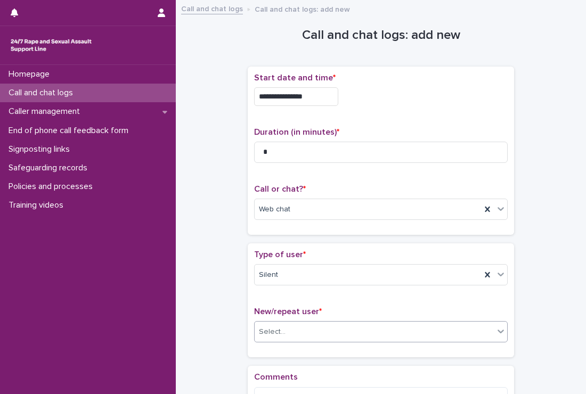
click at [230, 271] on div "**********" at bounding box center [381, 228] width 389 height 444
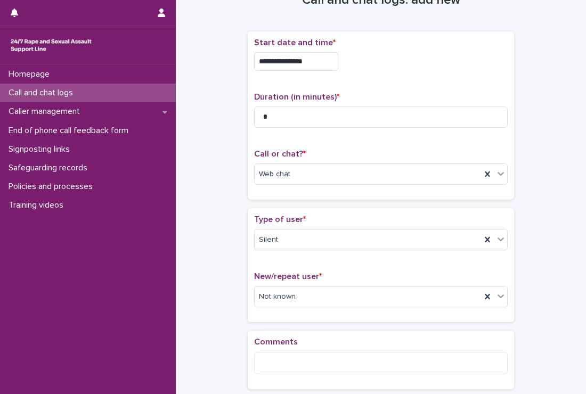
scroll to position [107, 0]
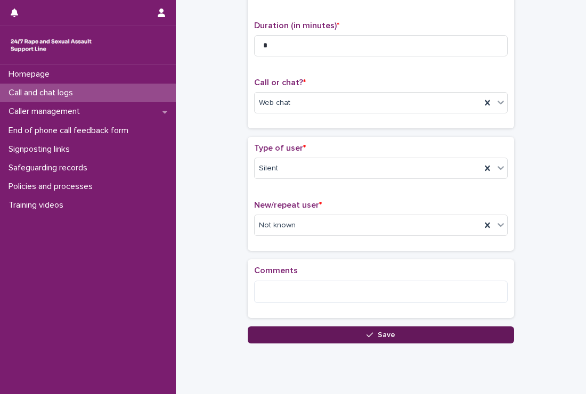
click at [337, 338] on button "Save" at bounding box center [381, 335] width 267 height 17
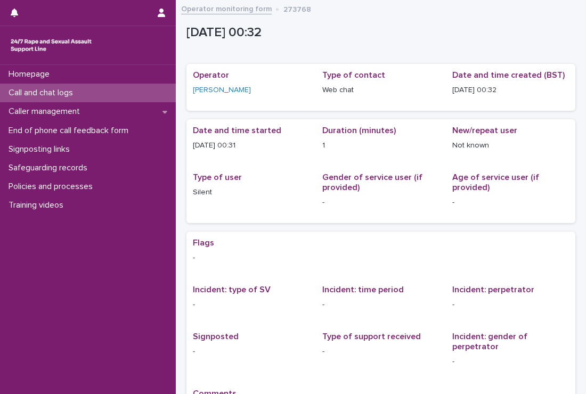
click at [62, 93] on p "Call and chat logs" at bounding box center [42, 93] width 77 height 10
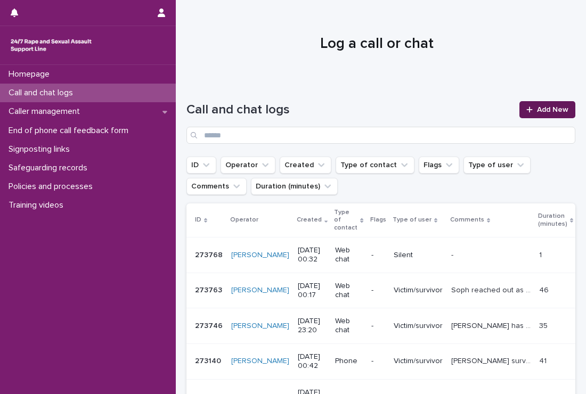
click at [527, 110] on icon at bounding box center [530, 110] width 6 height 6
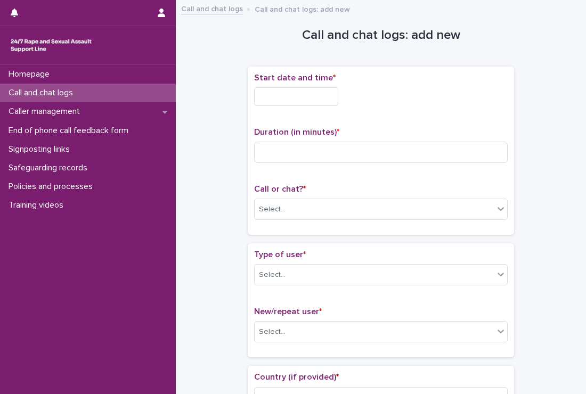
click at [296, 100] on input "text" at bounding box center [296, 96] width 84 height 19
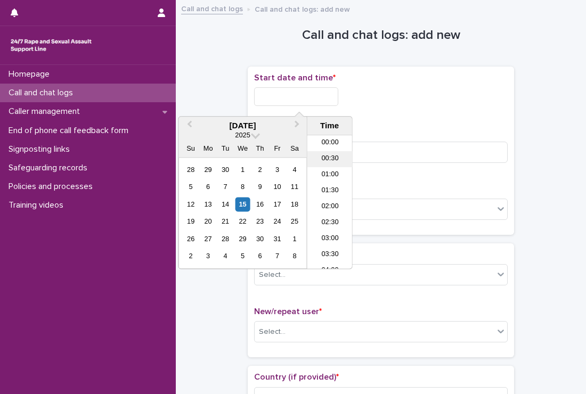
click at [323, 165] on li "00:30" at bounding box center [330, 160] width 45 height 16
click at [331, 90] on input "**********" at bounding box center [296, 96] width 84 height 19
type input "**********"
drag, startPoint x: 466, startPoint y: 79, endPoint x: 471, endPoint y: 71, distance: 9.6
click at [471, 72] on div "**********" at bounding box center [381, 151] width 267 height 168
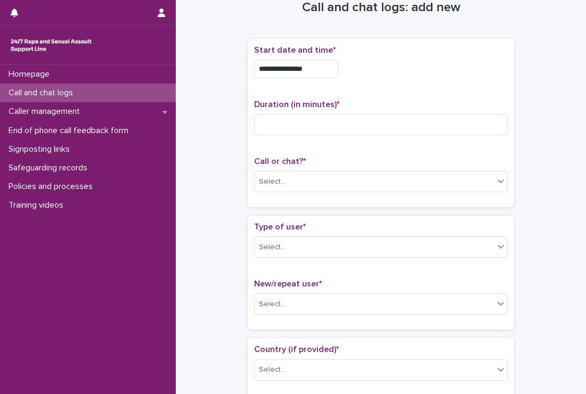
scroll to position [53, 0]
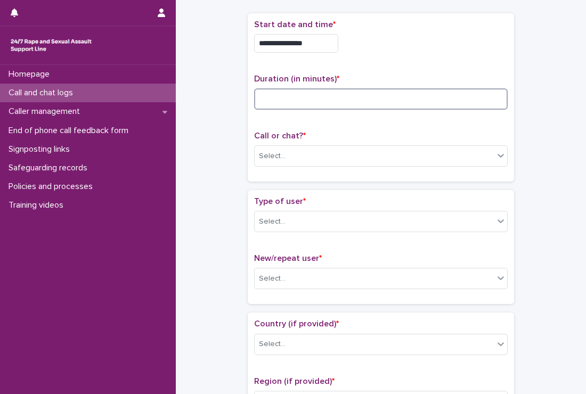
click at [288, 100] on input at bounding box center [381, 98] width 254 height 21
type input "*"
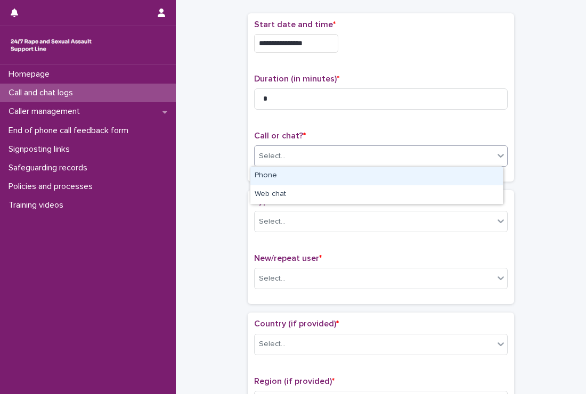
click at [309, 152] on div "Select..." at bounding box center [374, 157] width 239 height 18
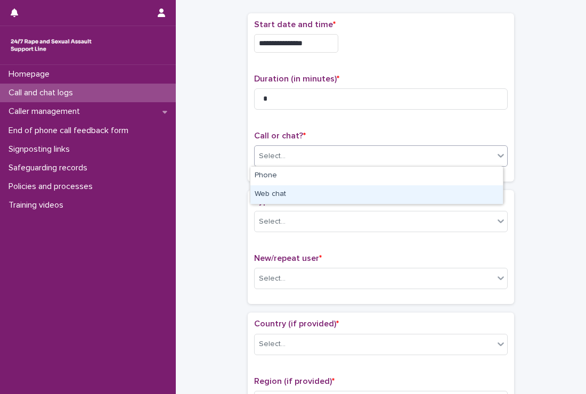
drag, startPoint x: 292, startPoint y: 185, endPoint x: 283, endPoint y: 196, distance: 14.4
click at [283, 196] on div "Web chat" at bounding box center [377, 195] width 253 height 19
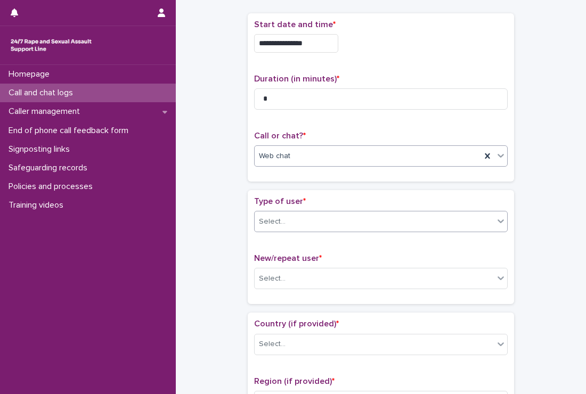
click at [279, 218] on div "Select..." at bounding box center [272, 221] width 27 height 11
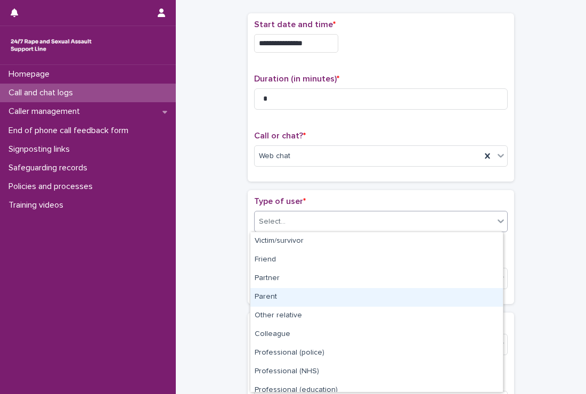
scroll to position [119, 0]
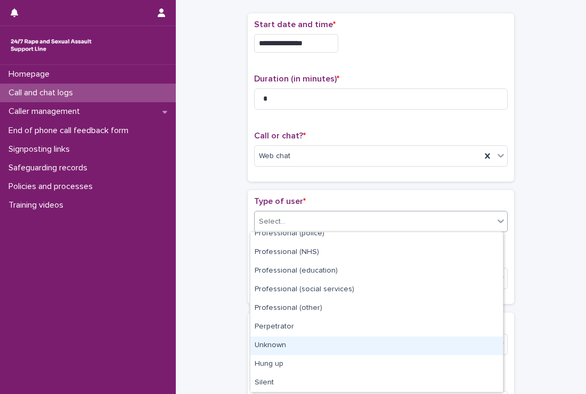
click at [271, 349] on div "Unknown" at bounding box center [377, 346] width 253 height 19
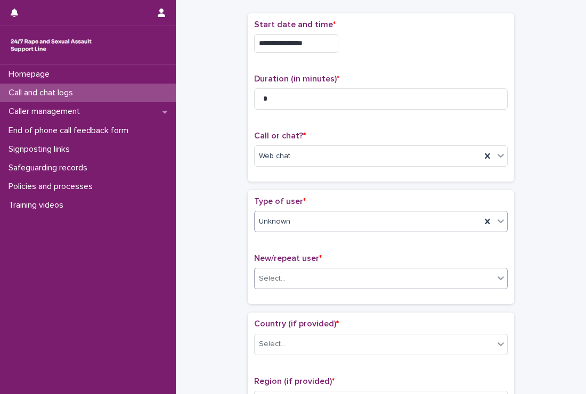
click at [287, 279] on input "text" at bounding box center [287, 279] width 1 height 9
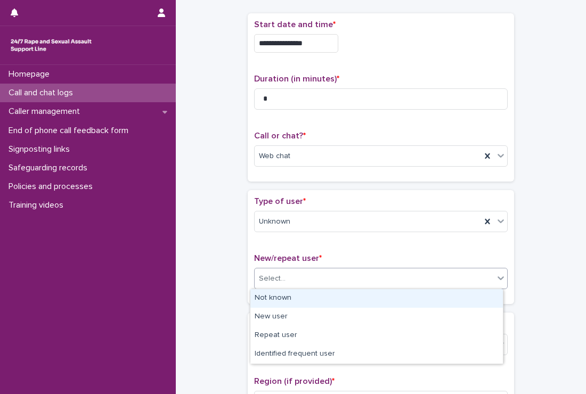
click at [276, 294] on div "Not known" at bounding box center [377, 298] width 253 height 19
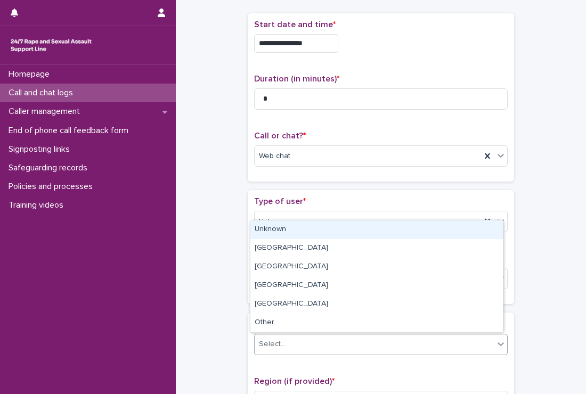
click at [280, 344] on div "Select..." at bounding box center [272, 344] width 27 height 11
drag, startPoint x: 256, startPoint y: 230, endPoint x: 228, endPoint y: 230, distance: 28.3
click at [256, 231] on div "Unknown" at bounding box center [377, 230] width 253 height 19
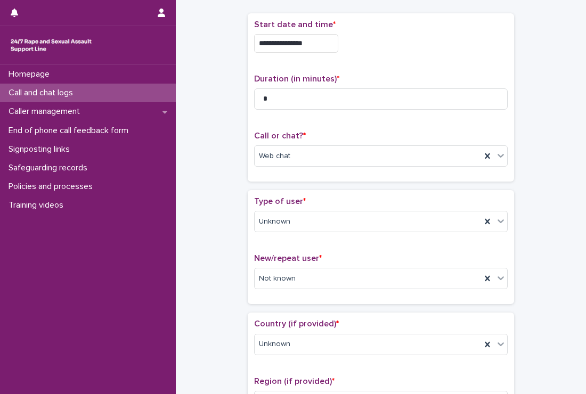
drag, startPoint x: 222, startPoint y: 232, endPoint x: 217, endPoint y: 237, distance: 6.8
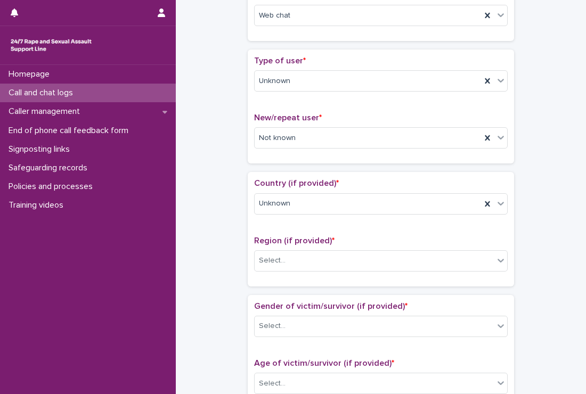
scroll to position [213, 0]
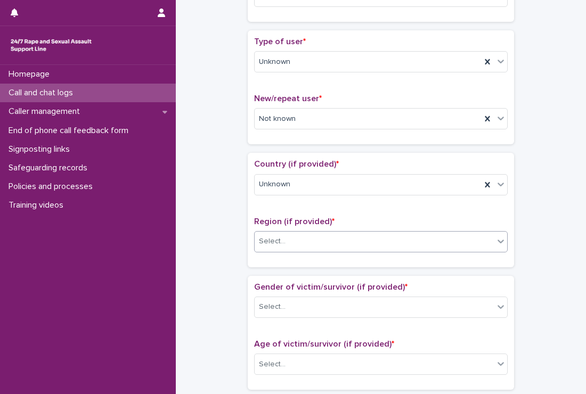
click at [300, 251] on div "Select..." at bounding box center [381, 241] width 254 height 21
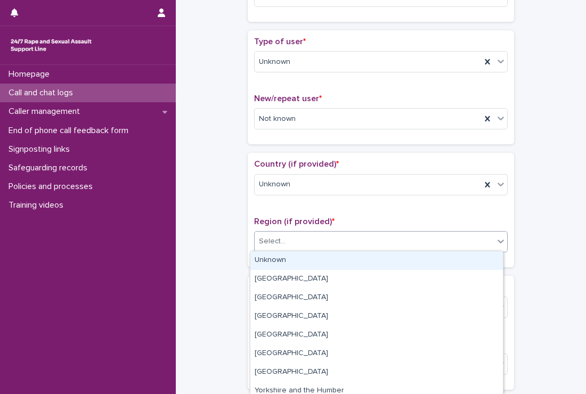
click at [289, 262] on div "Unknown" at bounding box center [377, 261] width 253 height 19
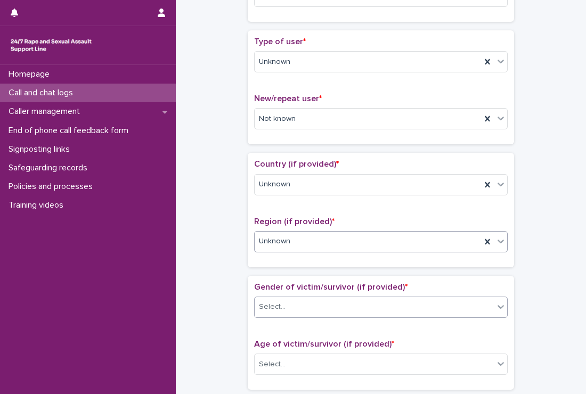
drag, startPoint x: 294, startPoint y: 308, endPoint x: 294, endPoint y: 298, distance: 9.6
click at [296, 308] on div "Select..." at bounding box center [374, 308] width 239 height 18
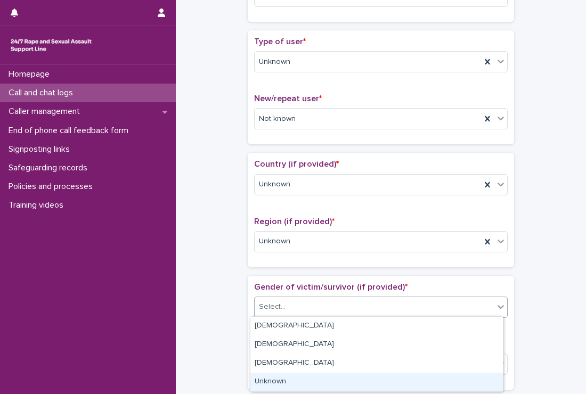
click at [273, 382] on div "Unknown" at bounding box center [377, 382] width 253 height 19
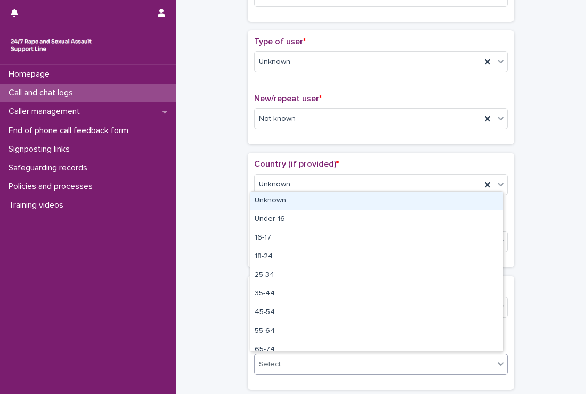
click at [280, 359] on div "Select..." at bounding box center [374, 365] width 239 height 18
click at [289, 208] on div "Unknown" at bounding box center [377, 201] width 253 height 19
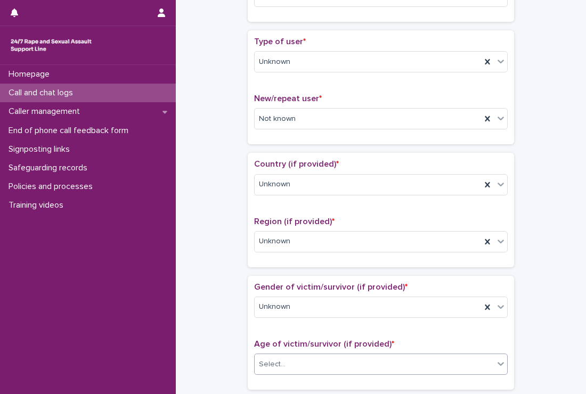
click at [188, 230] on div "**********" at bounding box center [381, 338] width 389 height 1090
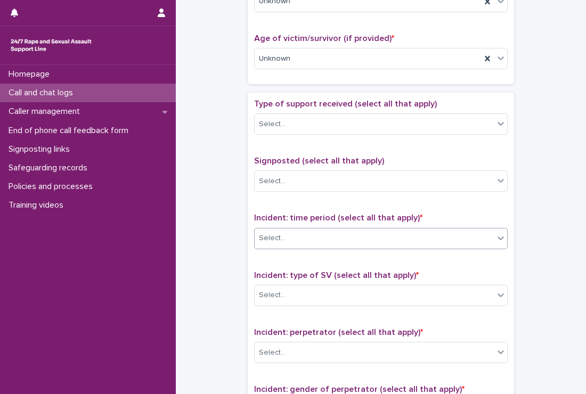
scroll to position [533, 0]
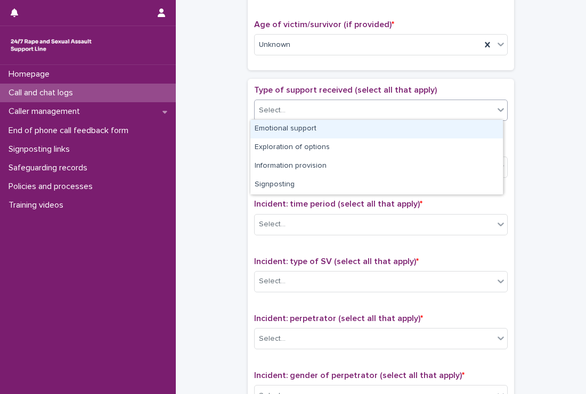
click at [266, 102] on div "Select..." at bounding box center [374, 111] width 239 height 18
click at [271, 130] on div "Emotional support" at bounding box center [377, 129] width 253 height 19
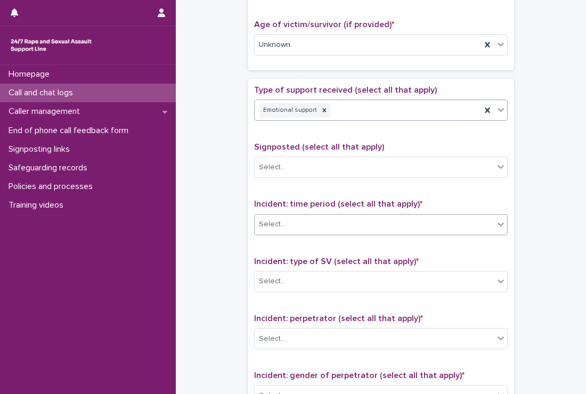
click at [293, 221] on div "Select..." at bounding box center [374, 225] width 239 height 18
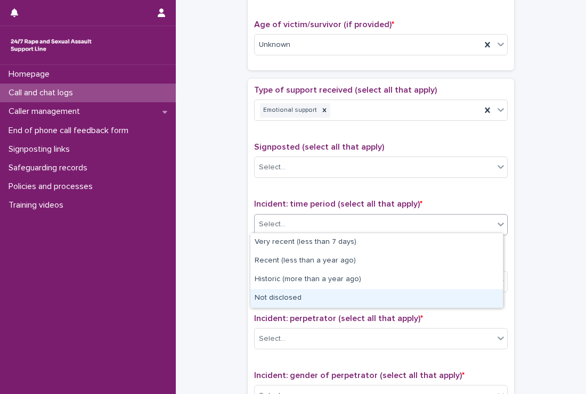
click at [309, 299] on div "Not disclosed" at bounding box center [377, 298] width 253 height 19
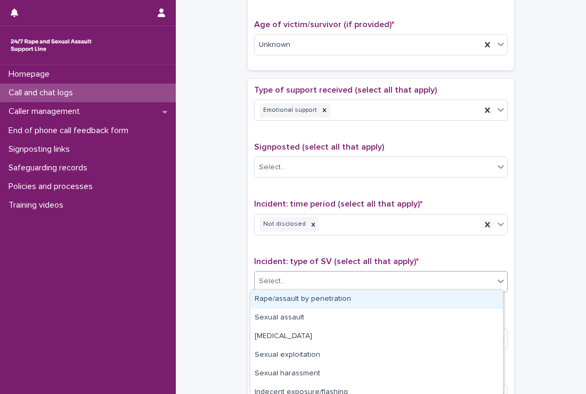
click at [305, 286] on div "Select..." at bounding box center [374, 282] width 239 height 18
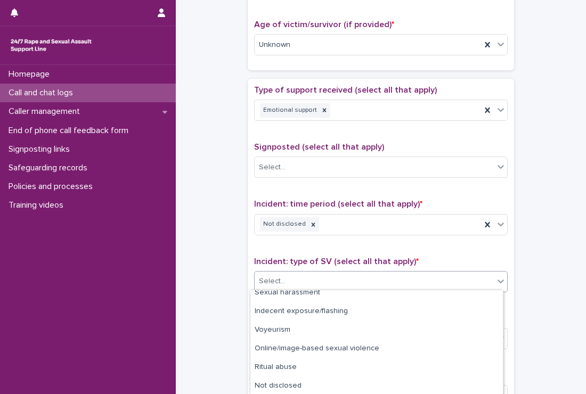
scroll to position [82, 0]
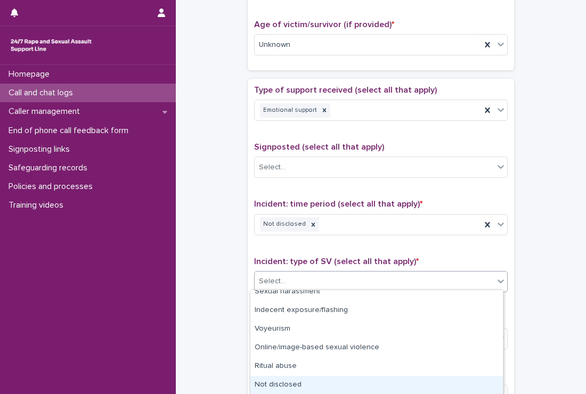
click at [271, 383] on div "Not disclosed" at bounding box center [377, 385] width 253 height 19
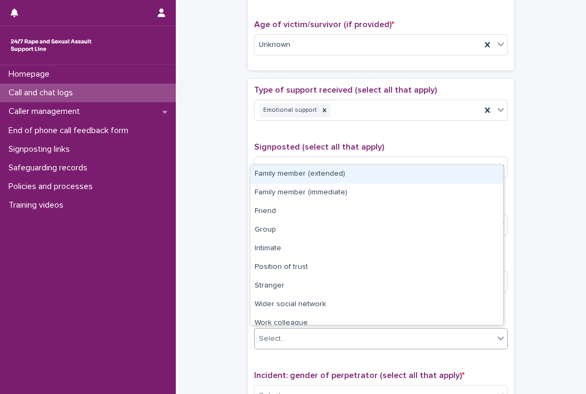
drag, startPoint x: 280, startPoint y: 331, endPoint x: 287, endPoint y: 326, distance: 8.7
click at [281, 332] on div "Select..." at bounding box center [374, 340] width 239 height 18
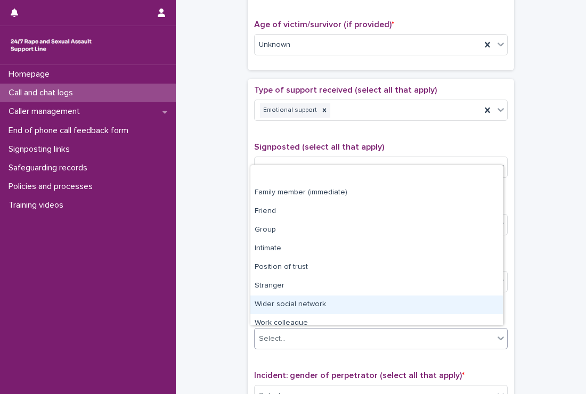
scroll to position [45, 0]
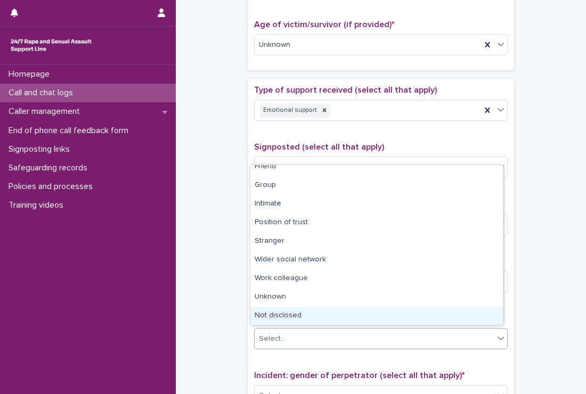
drag, startPoint x: 342, startPoint y: 298, endPoint x: 284, endPoint y: 306, distance: 58.7
click at [309, 312] on div "Not disclosed" at bounding box center [377, 316] width 253 height 19
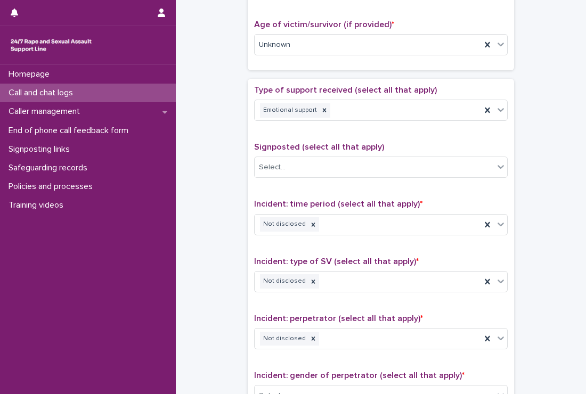
click at [204, 280] on div "**********" at bounding box center [381, 18] width 389 height 1090
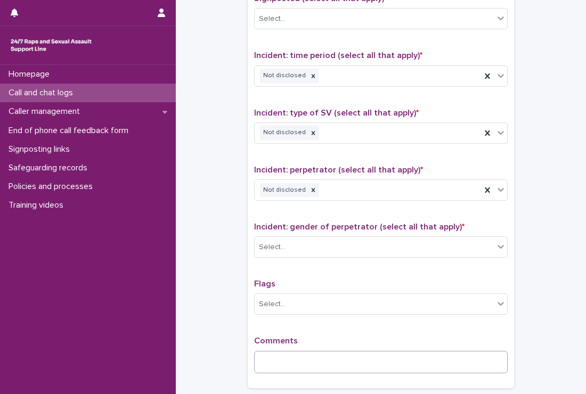
scroll to position [746, 0]
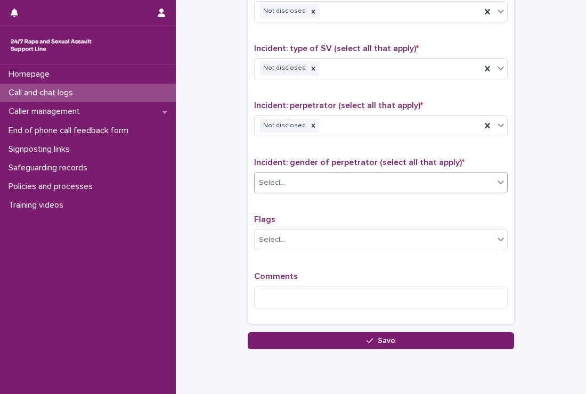
click at [309, 172] on div "Select..." at bounding box center [381, 182] width 254 height 21
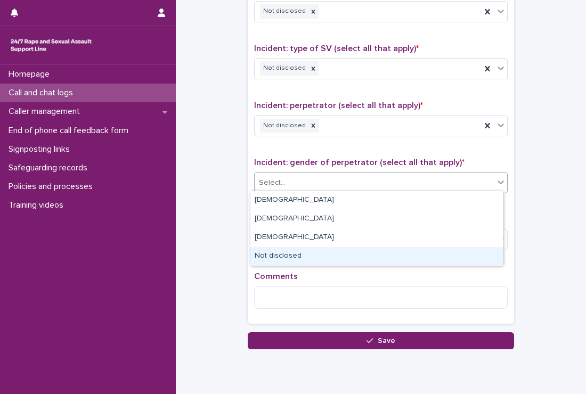
drag, startPoint x: 296, startPoint y: 225, endPoint x: 279, endPoint y: 272, distance: 49.9
click at [297, 256] on div "Not disclosed" at bounding box center [377, 256] width 253 height 19
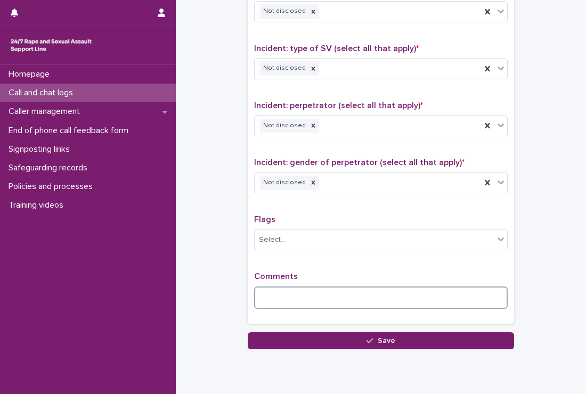
click at [271, 287] on textarea at bounding box center [381, 298] width 254 height 23
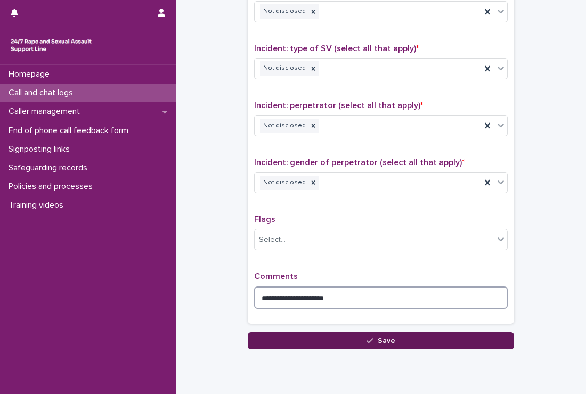
type textarea "**********"
click at [396, 339] on button "Save" at bounding box center [381, 341] width 267 height 17
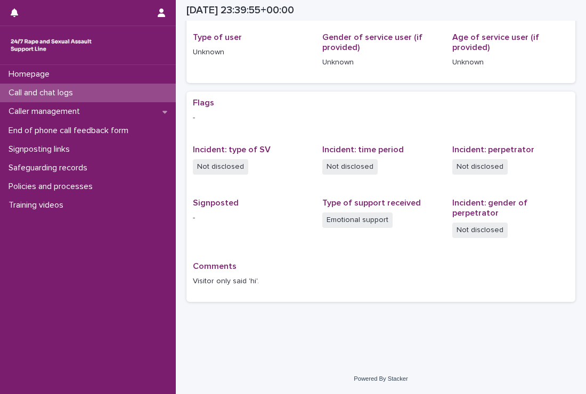
scroll to position [140, 0]
click at [66, 87] on div "Call and chat logs" at bounding box center [88, 93] width 176 height 19
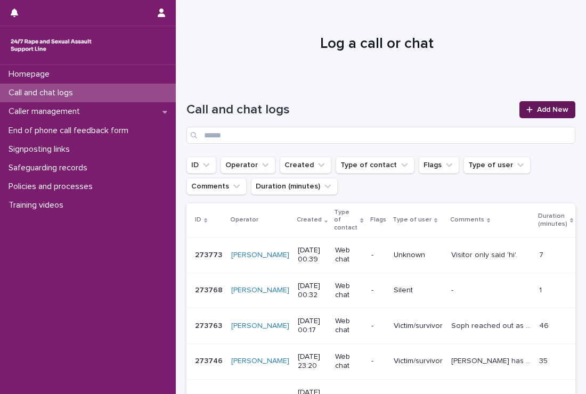
click at [527, 108] on icon at bounding box center [530, 109] width 6 height 7
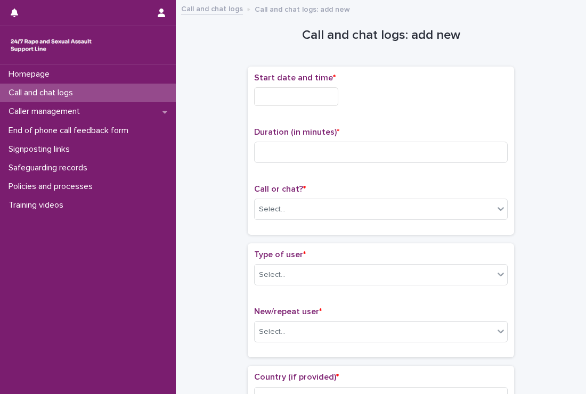
click at [287, 102] on input "text" at bounding box center [296, 96] width 84 height 19
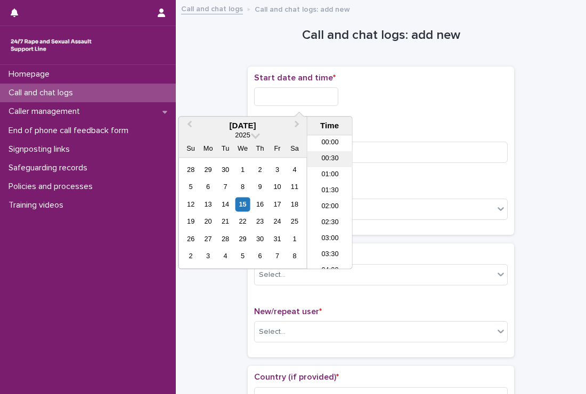
click at [332, 155] on li "00:30" at bounding box center [330, 160] width 45 height 16
drag, startPoint x: 306, startPoint y: 94, endPoint x: 311, endPoint y: 100, distance: 7.2
click at [310, 97] on input "**********" at bounding box center [296, 96] width 84 height 19
type input "**********"
drag, startPoint x: 417, startPoint y: 101, endPoint x: 400, endPoint y: 111, distance: 19.6
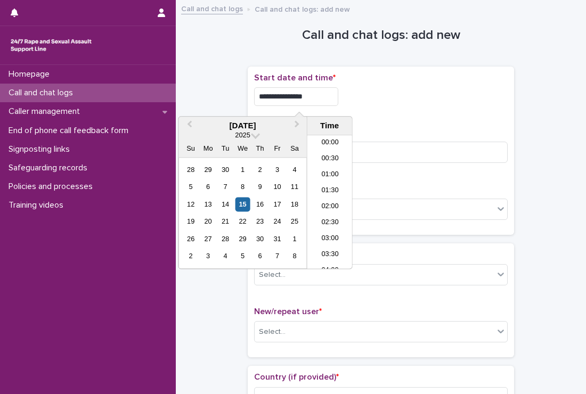
click at [422, 102] on div "**********" at bounding box center [381, 96] width 254 height 19
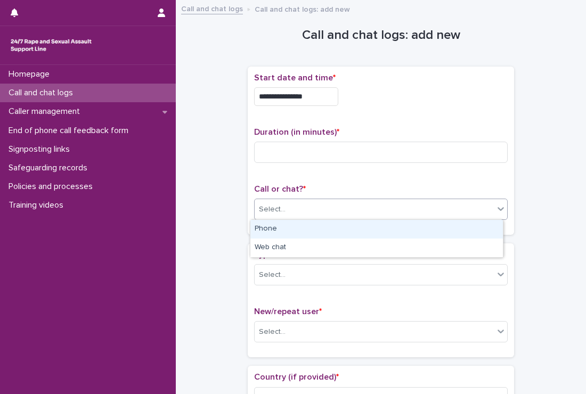
click at [288, 207] on div "Select..." at bounding box center [374, 210] width 239 height 18
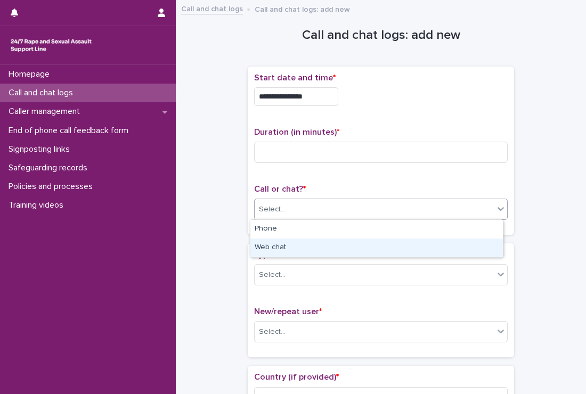
click at [265, 242] on div "Web chat" at bounding box center [377, 248] width 253 height 19
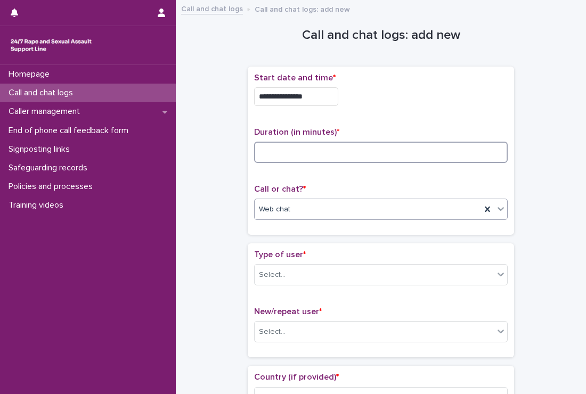
click at [303, 159] on input at bounding box center [381, 152] width 254 height 21
type input "*"
click at [312, 202] on div "Web chat" at bounding box center [368, 210] width 227 height 18
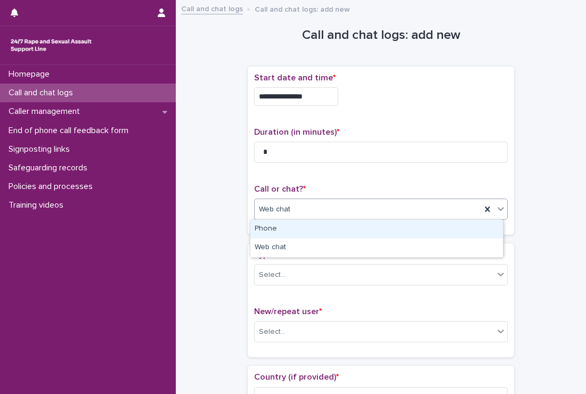
click at [312, 202] on div "Web chat" at bounding box center [368, 210] width 227 height 18
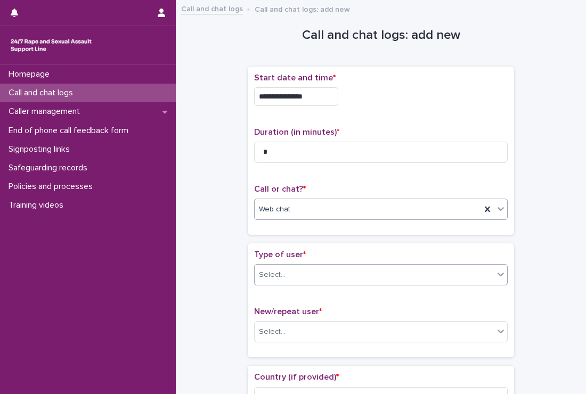
click at [303, 268] on div "Select..." at bounding box center [374, 276] width 239 height 18
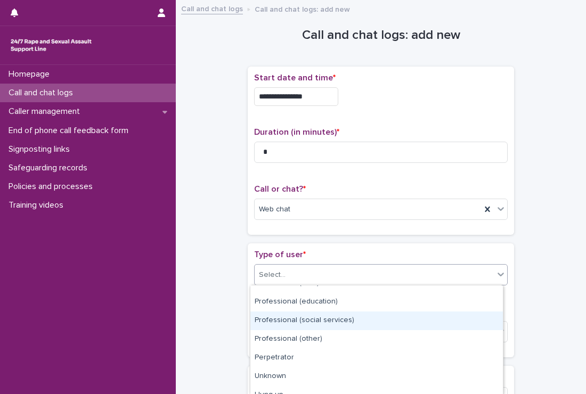
scroll to position [170, 0]
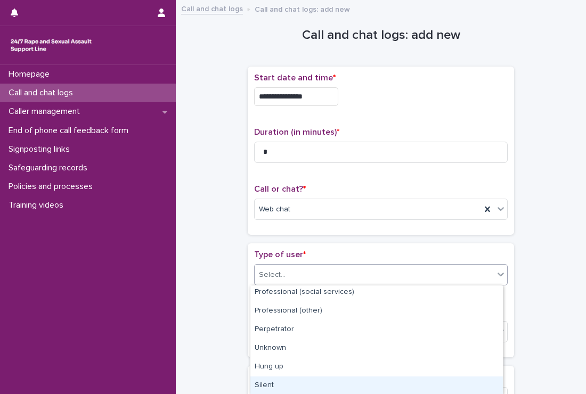
click at [279, 384] on div "Silent" at bounding box center [377, 386] width 253 height 19
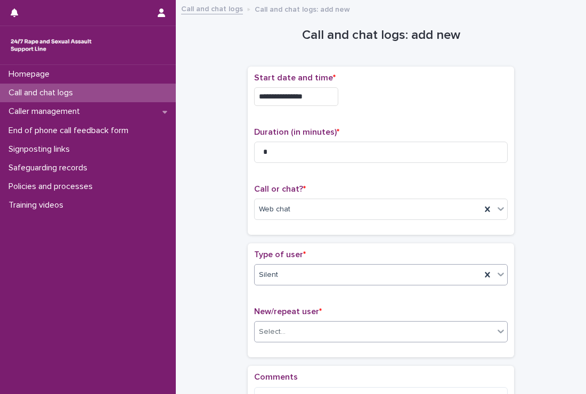
click at [288, 334] on div "Select..." at bounding box center [374, 333] width 239 height 18
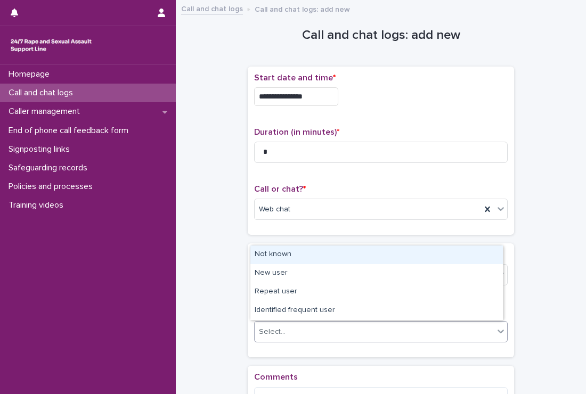
drag, startPoint x: 288, startPoint y: 259, endPoint x: 182, endPoint y: 262, distance: 105.6
click at [288, 260] on div "Not known" at bounding box center [377, 255] width 253 height 19
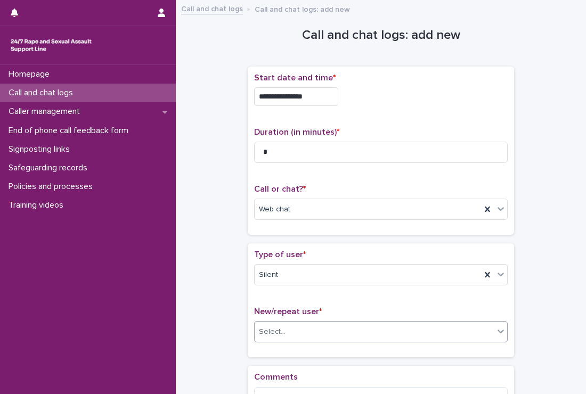
click at [169, 259] on div "Homepage Call and chat logs Caller management End of phone call feedback form S…" at bounding box center [88, 229] width 176 height 329
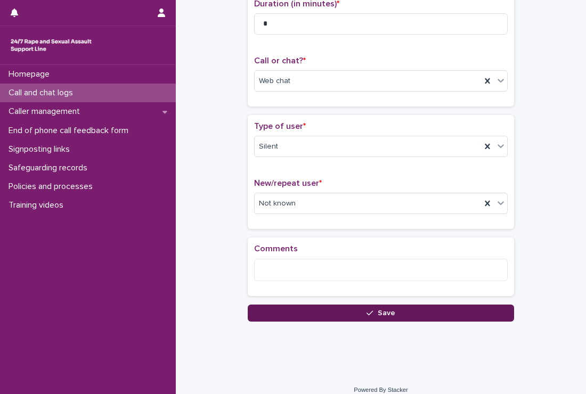
scroll to position [139, 0]
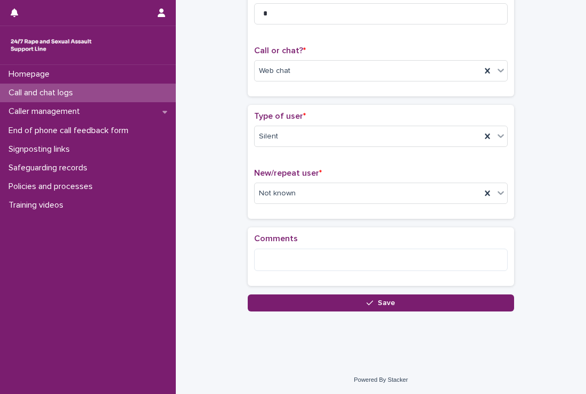
drag, startPoint x: 260, startPoint y: 302, endPoint x: 139, endPoint y: 307, distance: 121.1
click at [256, 302] on button "Save" at bounding box center [381, 303] width 267 height 17
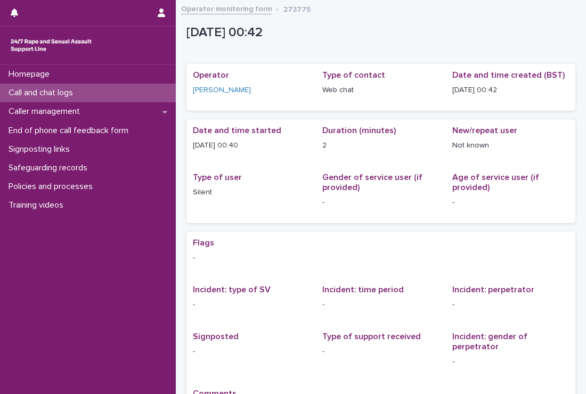
click at [113, 90] on div "Call and chat logs" at bounding box center [88, 93] width 176 height 19
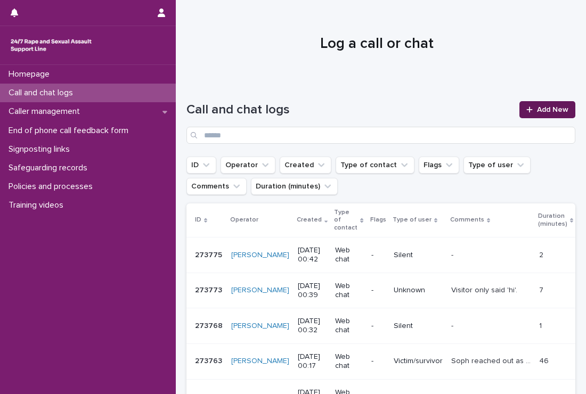
click at [520, 114] on link "Add New" at bounding box center [548, 109] width 56 height 17
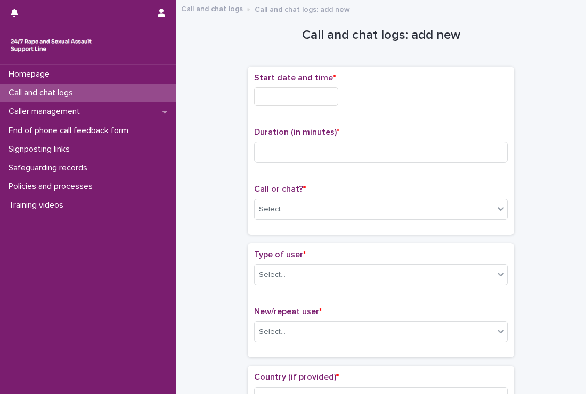
click at [288, 97] on input "text" at bounding box center [296, 96] width 84 height 19
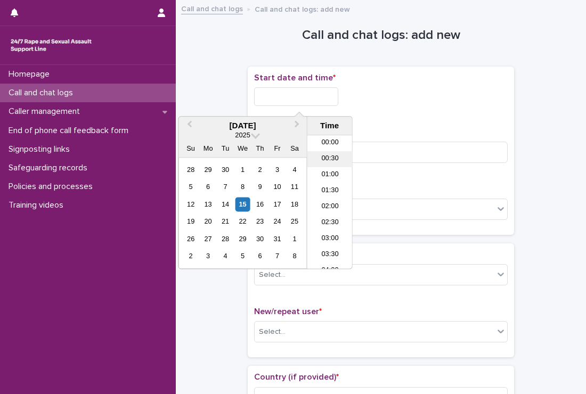
click at [329, 160] on li "00:30" at bounding box center [330, 160] width 45 height 16
click at [309, 101] on input "**********" at bounding box center [296, 96] width 84 height 19
type input "**********"
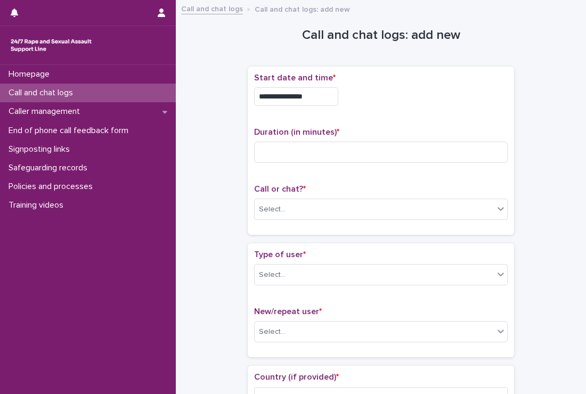
click at [435, 96] on div "**********" at bounding box center [381, 96] width 254 height 19
click at [300, 154] on input at bounding box center [381, 152] width 254 height 21
type input "**"
click at [390, 215] on div "Select..." at bounding box center [374, 210] width 239 height 18
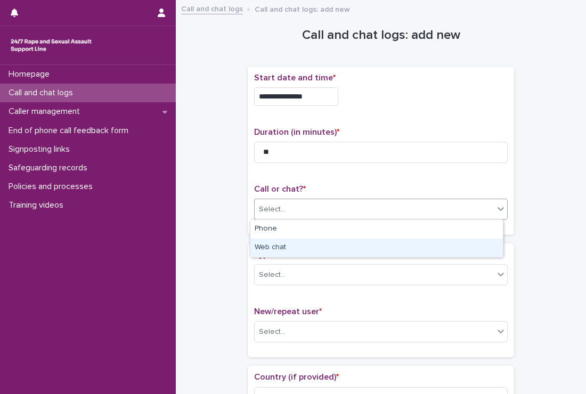
click at [303, 246] on div "Web chat" at bounding box center [377, 248] width 253 height 19
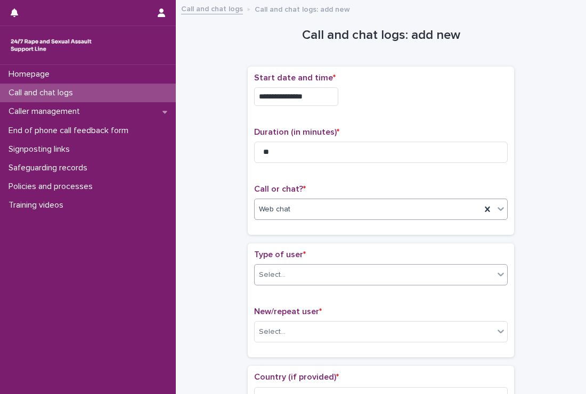
click at [292, 275] on div "Select..." at bounding box center [374, 276] width 239 height 18
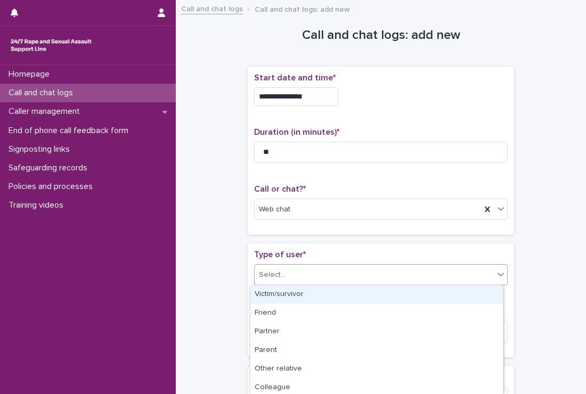
drag, startPoint x: 299, startPoint y: 294, endPoint x: 304, endPoint y: 300, distance: 8.0
click at [306, 301] on div "Victim/survivor" at bounding box center [377, 295] width 253 height 19
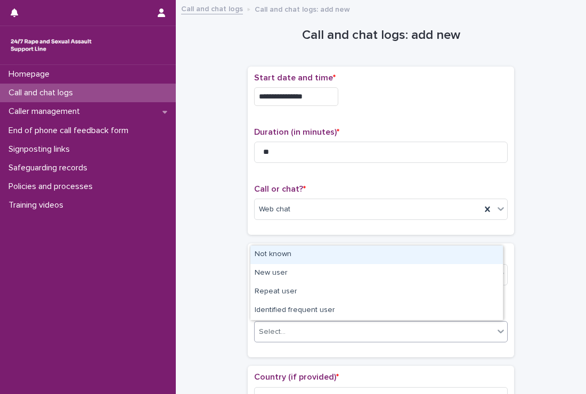
drag, startPoint x: 318, startPoint y: 332, endPoint x: 318, endPoint y: 322, distance: 10.1
click at [318, 331] on div "Select..." at bounding box center [374, 333] width 239 height 18
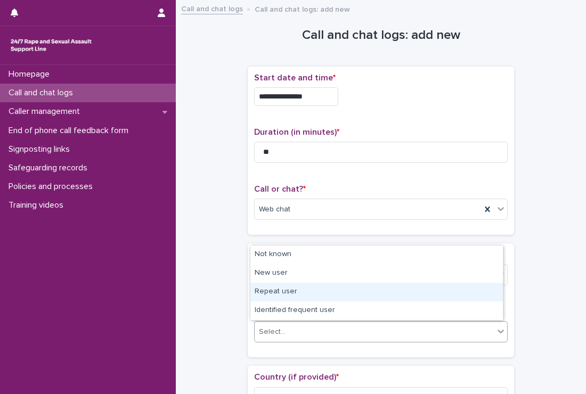
click at [274, 286] on div "Repeat user" at bounding box center [377, 292] width 253 height 19
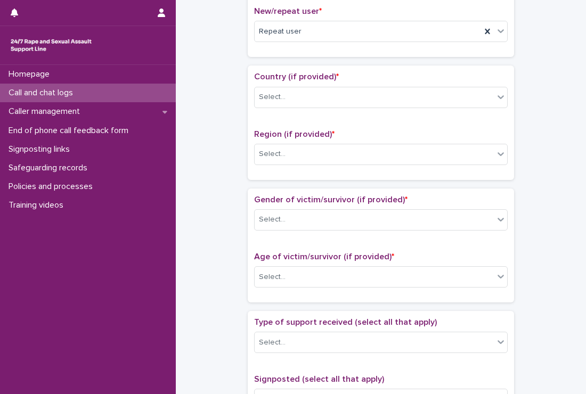
scroll to position [320, 0]
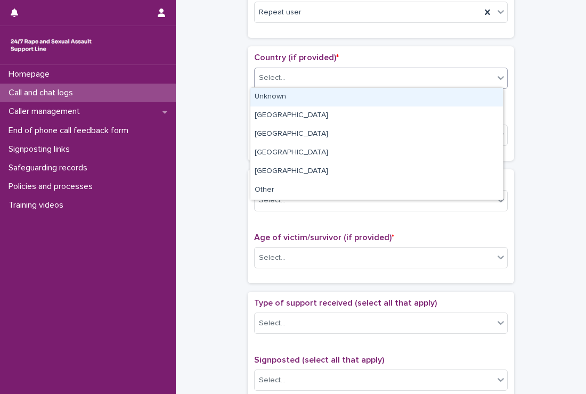
drag, startPoint x: 283, startPoint y: 71, endPoint x: 281, endPoint y: 98, distance: 26.7
click at [281, 77] on div "Select..." at bounding box center [374, 78] width 239 height 18
click at [281, 98] on div "Unknown" at bounding box center [377, 97] width 253 height 19
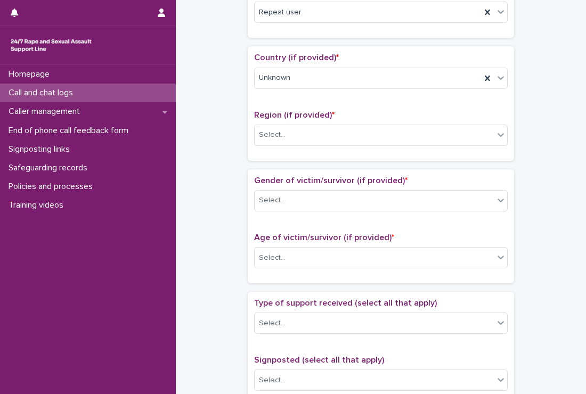
click at [334, 153] on div "Region (if provided) * Select..." at bounding box center [381, 132] width 254 height 44
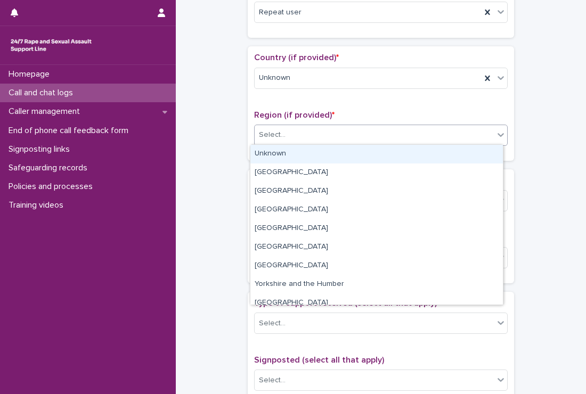
click at [329, 137] on div "Select..." at bounding box center [374, 135] width 239 height 18
click at [316, 157] on div "Unknown" at bounding box center [377, 154] width 253 height 19
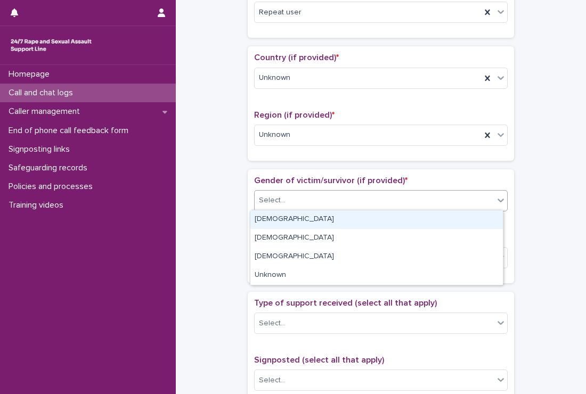
click at [308, 194] on div "Select..." at bounding box center [374, 201] width 239 height 18
drag, startPoint x: 296, startPoint y: 221, endPoint x: 311, endPoint y: 238, distance: 22.7
click at [296, 222] on div "Female" at bounding box center [377, 220] width 253 height 19
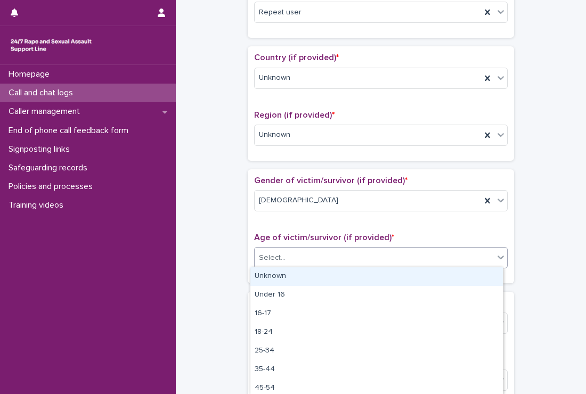
click at [367, 262] on div "Select..." at bounding box center [374, 258] width 239 height 18
click at [294, 270] on div "Unknown" at bounding box center [377, 277] width 253 height 19
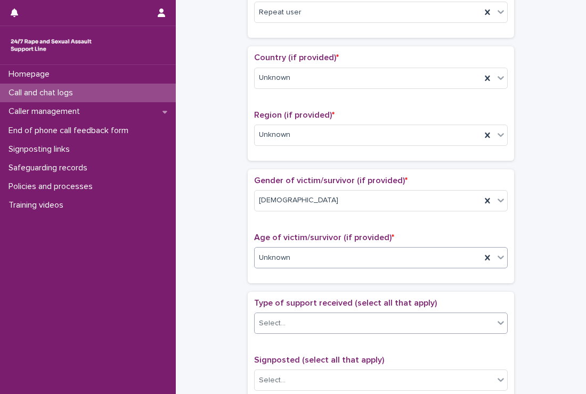
click at [370, 315] on div "Select..." at bounding box center [374, 324] width 239 height 18
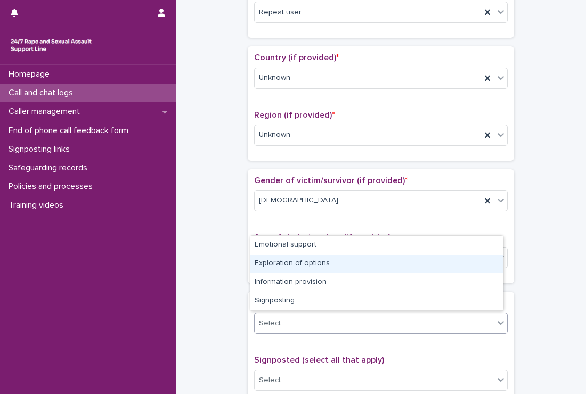
click at [300, 261] on div "Exploration of options" at bounding box center [377, 264] width 253 height 19
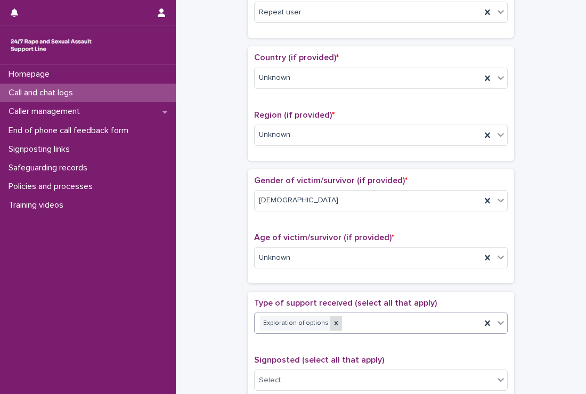
click at [333, 320] on icon at bounding box center [336, 323] width 7 height 7
click at [323, 319] on div "Exploration of options" at bounding box center [368, 324] width 227 height 19
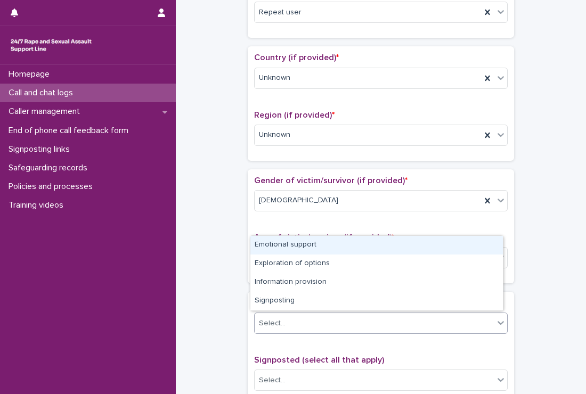
click at [281, 250] on div "Emotional support" at bounding box center [377, 245] width 253 height 19
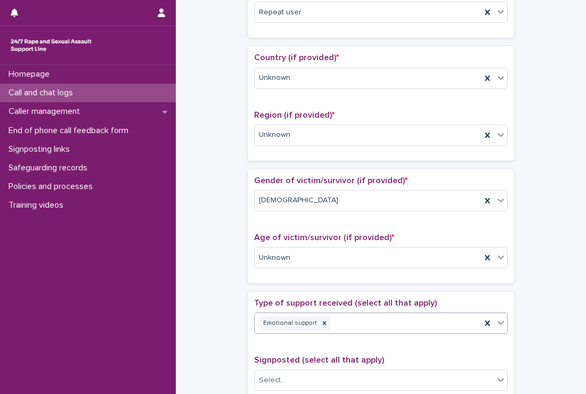
click at [236, 248] on div "**********" at bounding box center [381, 232] width 389 height 1090
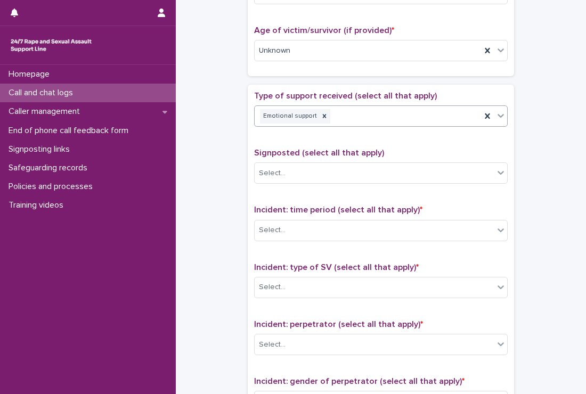
scroll to position [640, 0]
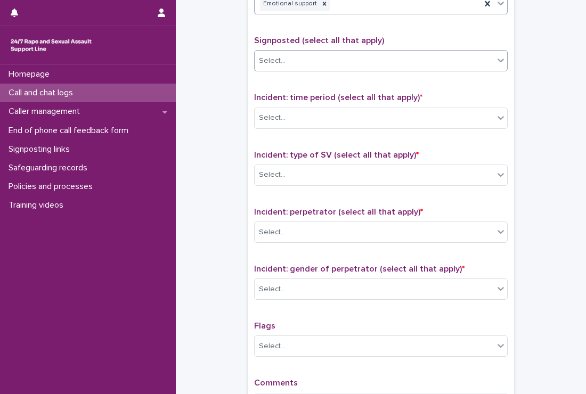
click at [277, 65] on div "Select..." at bounding box center [374, 61] width 239 height 18
click at [279, 55] on div "Select..." at bounding box center [272, 60] width 27 height 11
click at [277, 109] on div "Select..." at bounding box center [374, 118] width 239 height 18
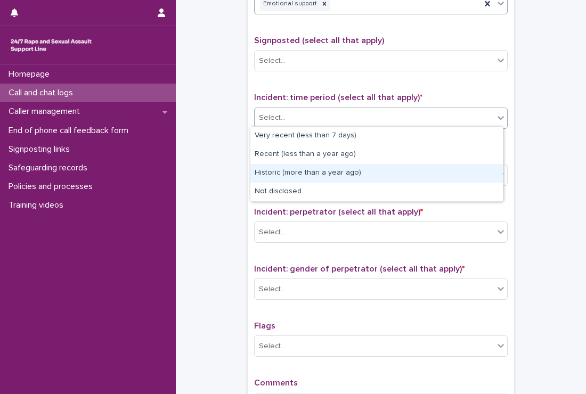
click at [300, 177] on div "Historic (more than a year ago)" at bounding box center [377, 173] width 253 height 19
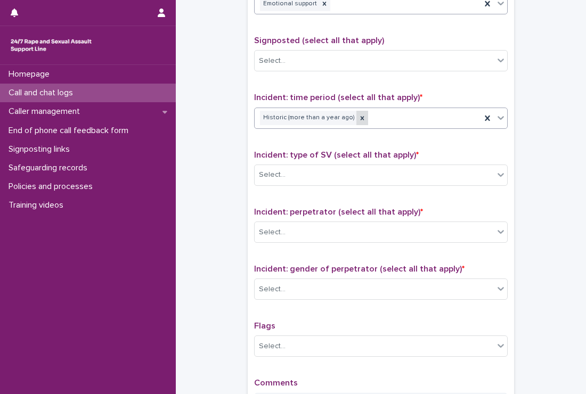
click at [361, 116] on icon at bounding box center [363, 118] width 4 height 4
click at [350, 114] on div "Historic (more than a year ago)" at bounding box center [368, 118] width 227 height 19
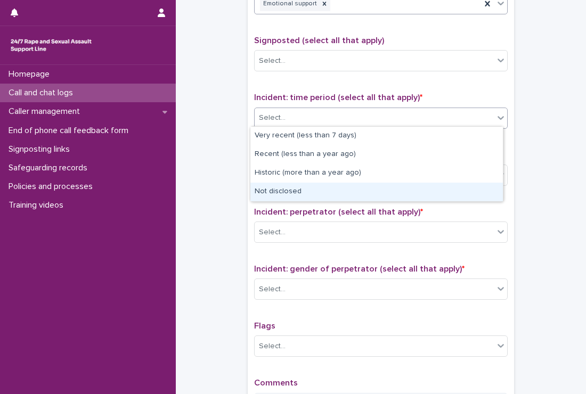
click at [271, 194] on div "Not disclosed" at bounding box center [377, 192] width 253 height 19
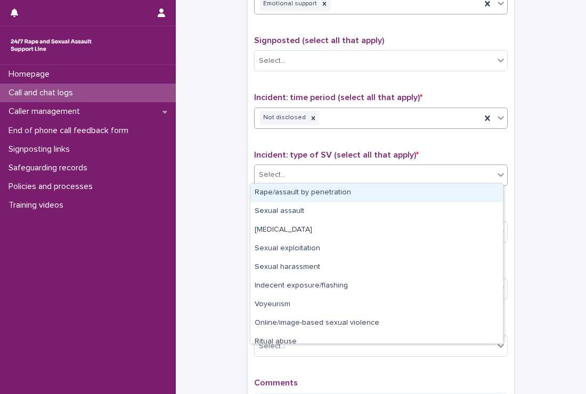
click at [267, 173] on div "Select..." at bounding box center [272, 175] width 27 height 11
click at [289, 175] on div "Select..." at bounding box center [374, 175] width 239 height 18
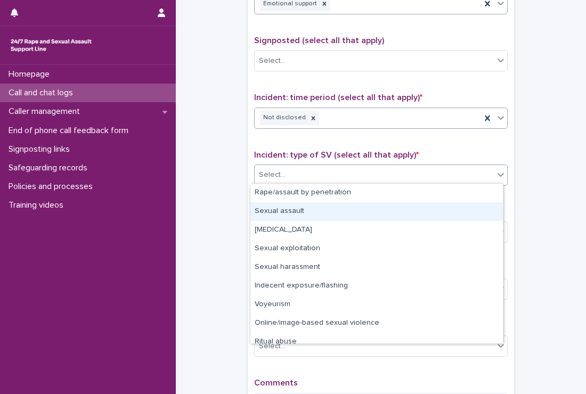
click at [301, 209] on div "Sexual assault" at bounding box center [377, 212] width 253 height 19
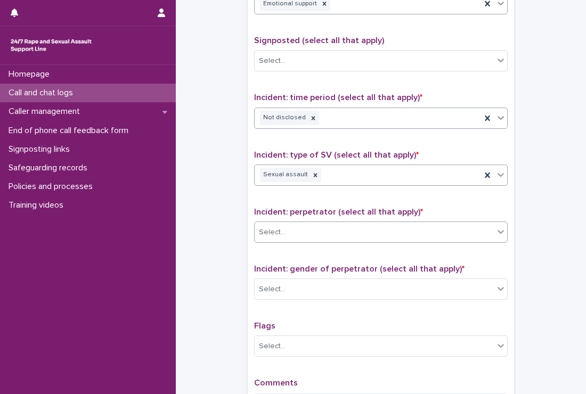
click at [305, 228] on div "Select..." at bounding box center [374, 233] width 239 height 18
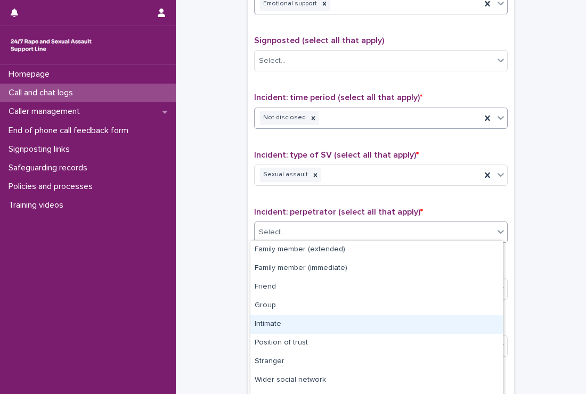
click at [299, 324] on div "Intimate" at bounding box center [377, 325] width 253 height 19
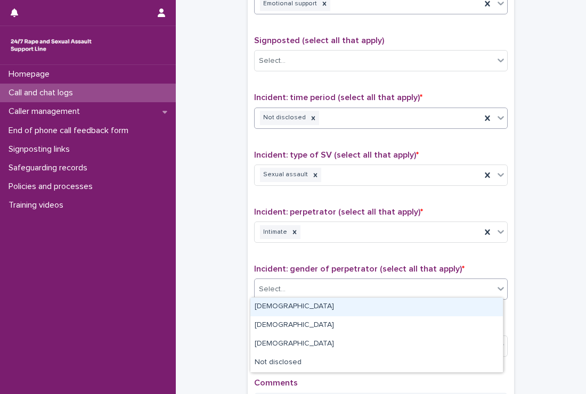
click at [304, 281] on div "Select..." at bounding box center [374, 290] width 239 height 18
drag, startPoint x: 291, startPoint y: 302, endPoint x: 158, endPoint y: 275, distance: 135.6
click at [292, 303] on div "Male" at bounding box center [377, 307] width 253 height 19
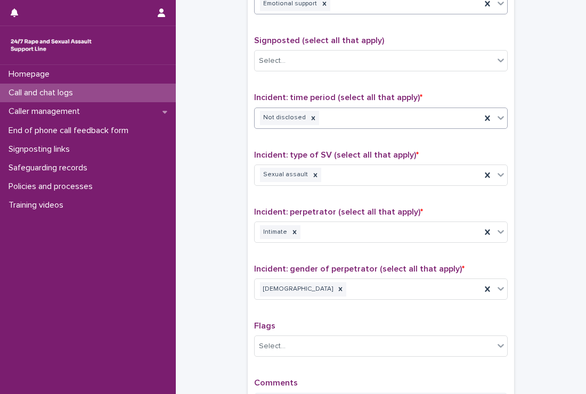
click at [148, 272] on div "Homepage Call and chat logs Caller management End of phone call feedback form S…" at bounding box center [88, 229] width 176 height 329
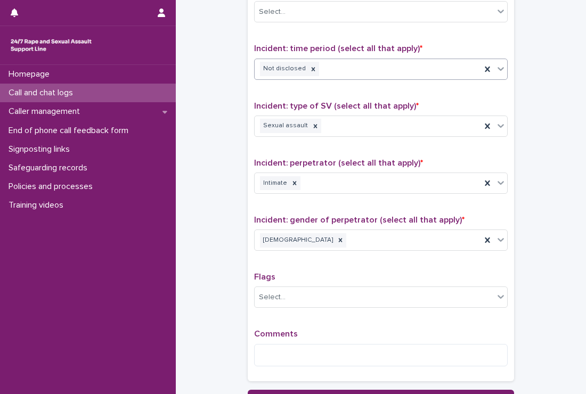
scroll to position [746, 0]
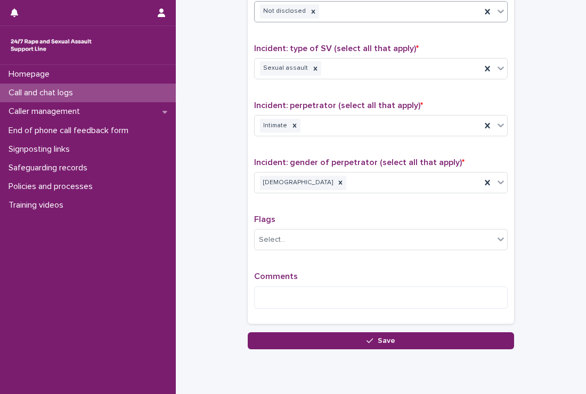
click at [285, 315] on div "Type of support received (select all that apply) Emotional support Signposted (…" at bounding box center [381, 95] width 267 height 458
click at [292, 287] on textarea at bounding box center [381, 298] width 254 height 23
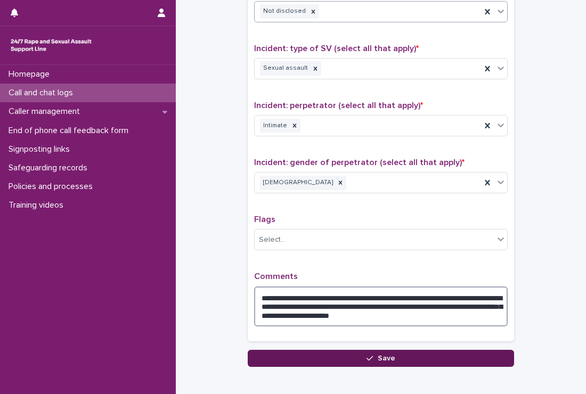
type textarea "**********"
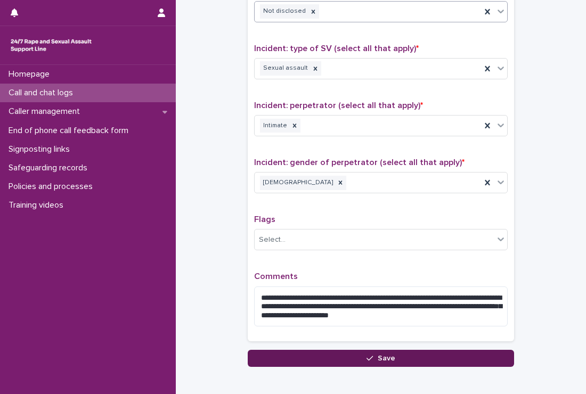
drag, startPoint x: 352, startPoint y: 354, endPoint x: 341, endPoint y: 359, distance: 11.7
click at [352, 356] on button "Save" at bounding box center [381, 358] width 267 height 17
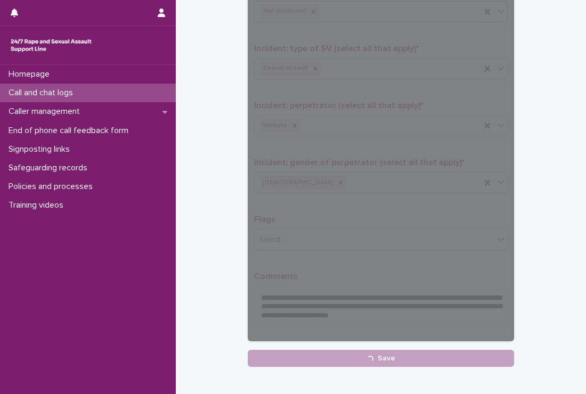
click at [70, 91] on p "Call and chat logs" at bounding box center [42, 93] width 77 height 10
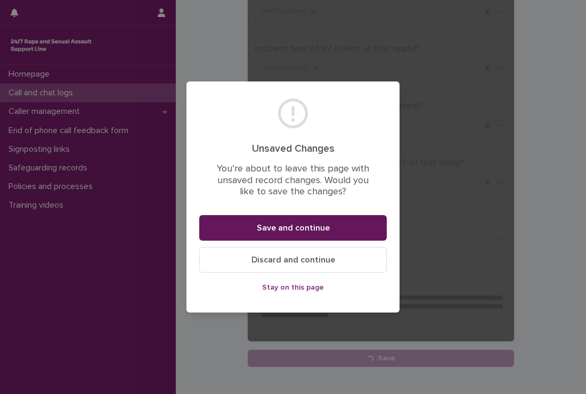
click at [336, 231] on button "Save and continue" at bounding box center [293, 228] width 188 height 26
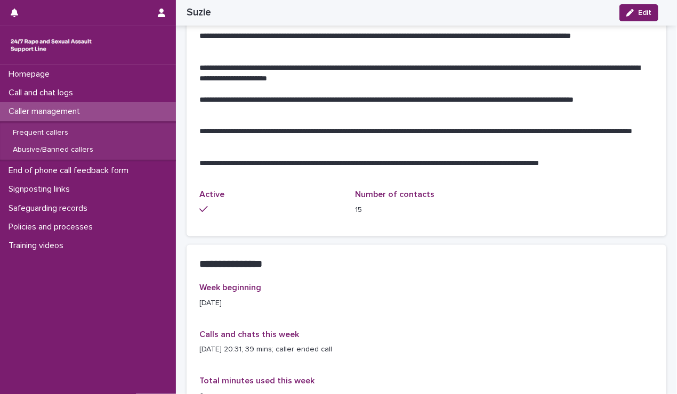
scroll to position [533, 0]
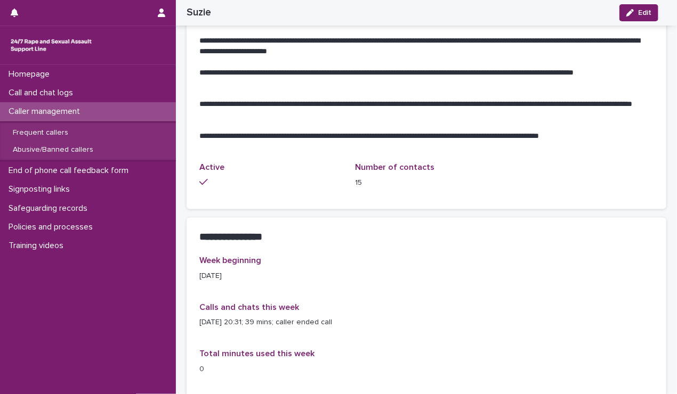
click at [46, 113] on p "Caller management" at bounding box center [46, 112] width 84 height 10
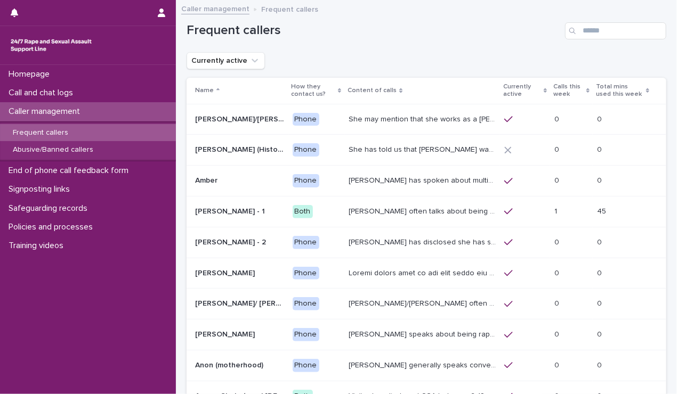
click at [52, 111] on p "Caller management" at bounding box center [46, 112] width 84 height 10
